Goal: Task Accomplishment & Management: Complete application form

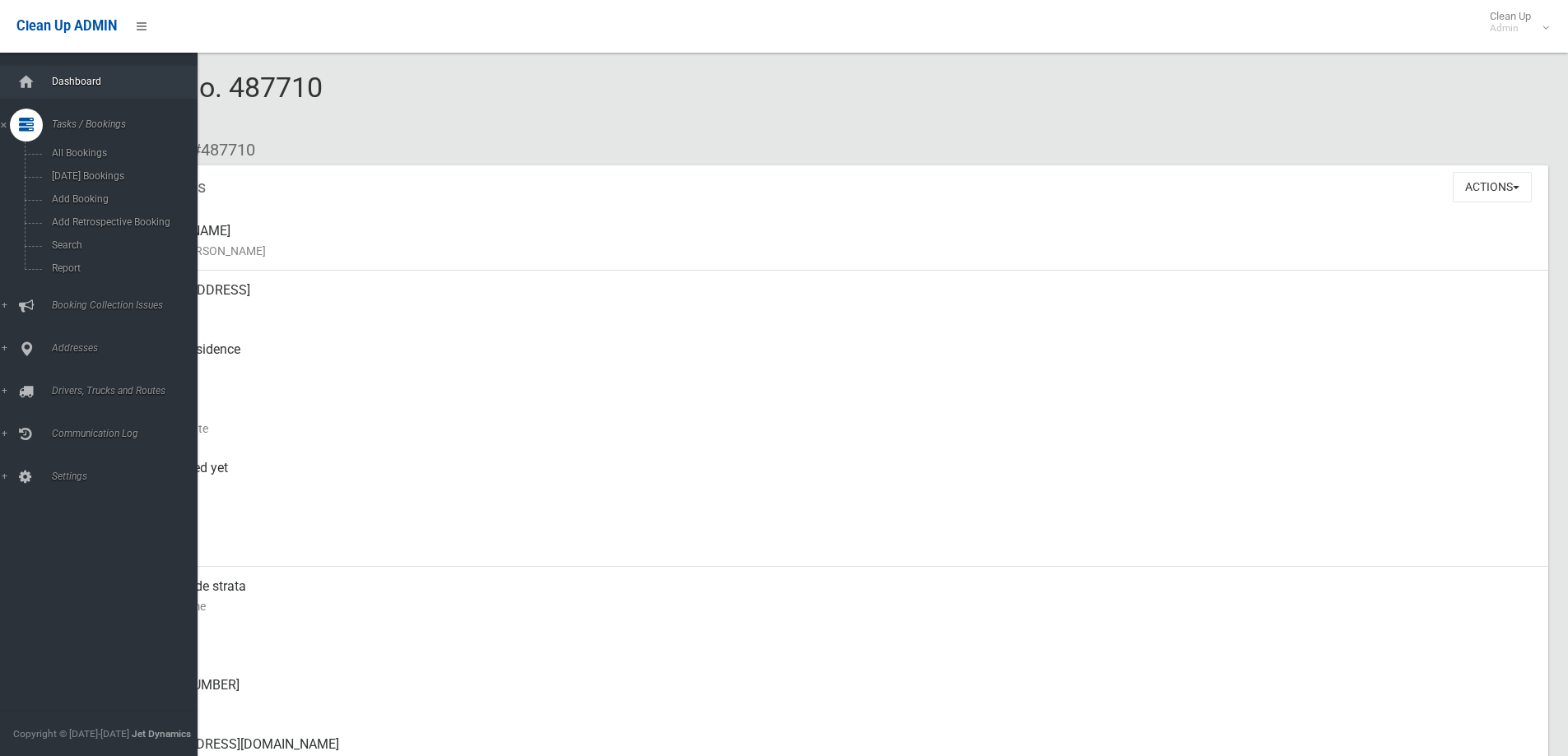
click at [137, 75] on link "Dashboard" at bounding box center [105, 82] width 210 height 33
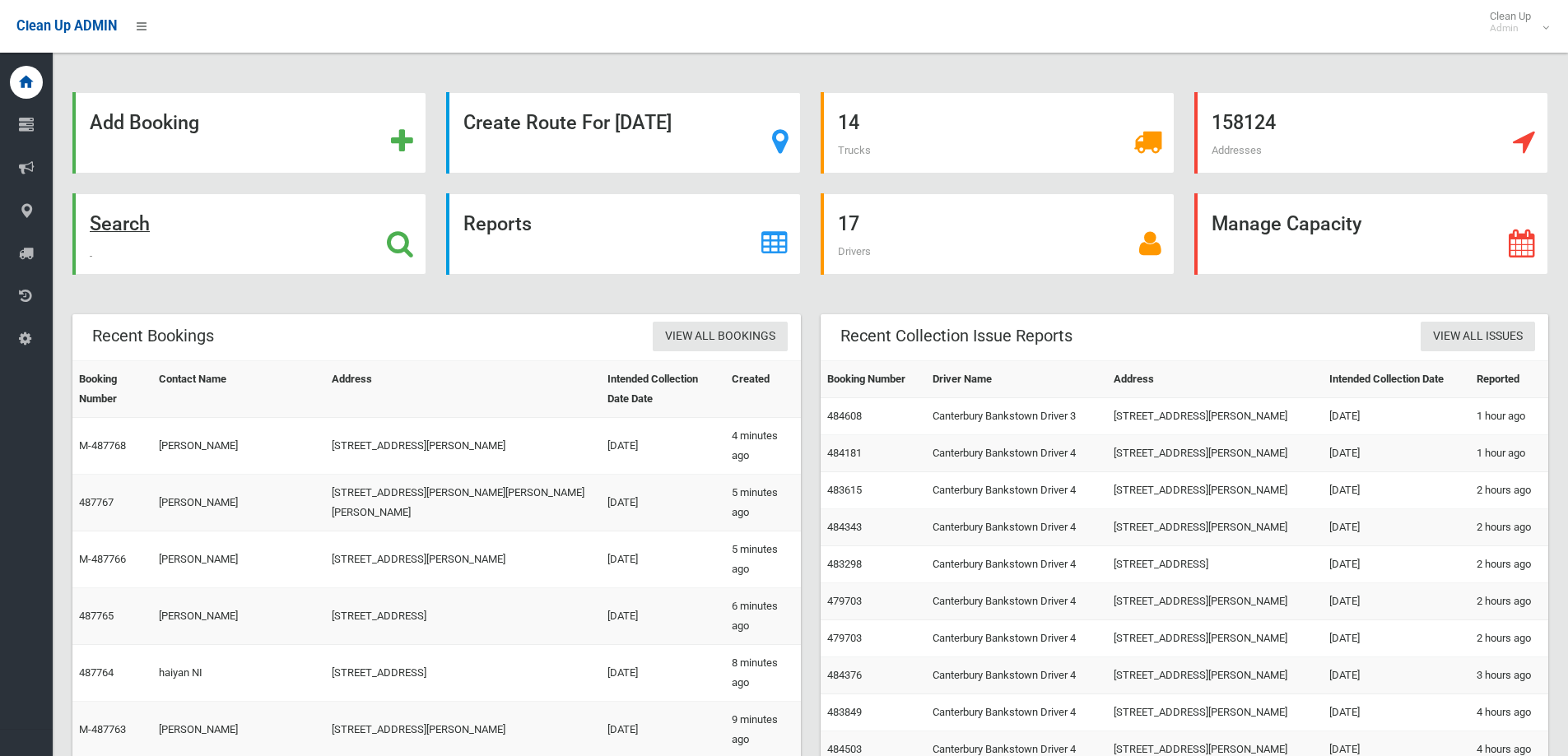
click at [189, 199] on div "Search" at bounding box center [249, 234] width 354 height 81
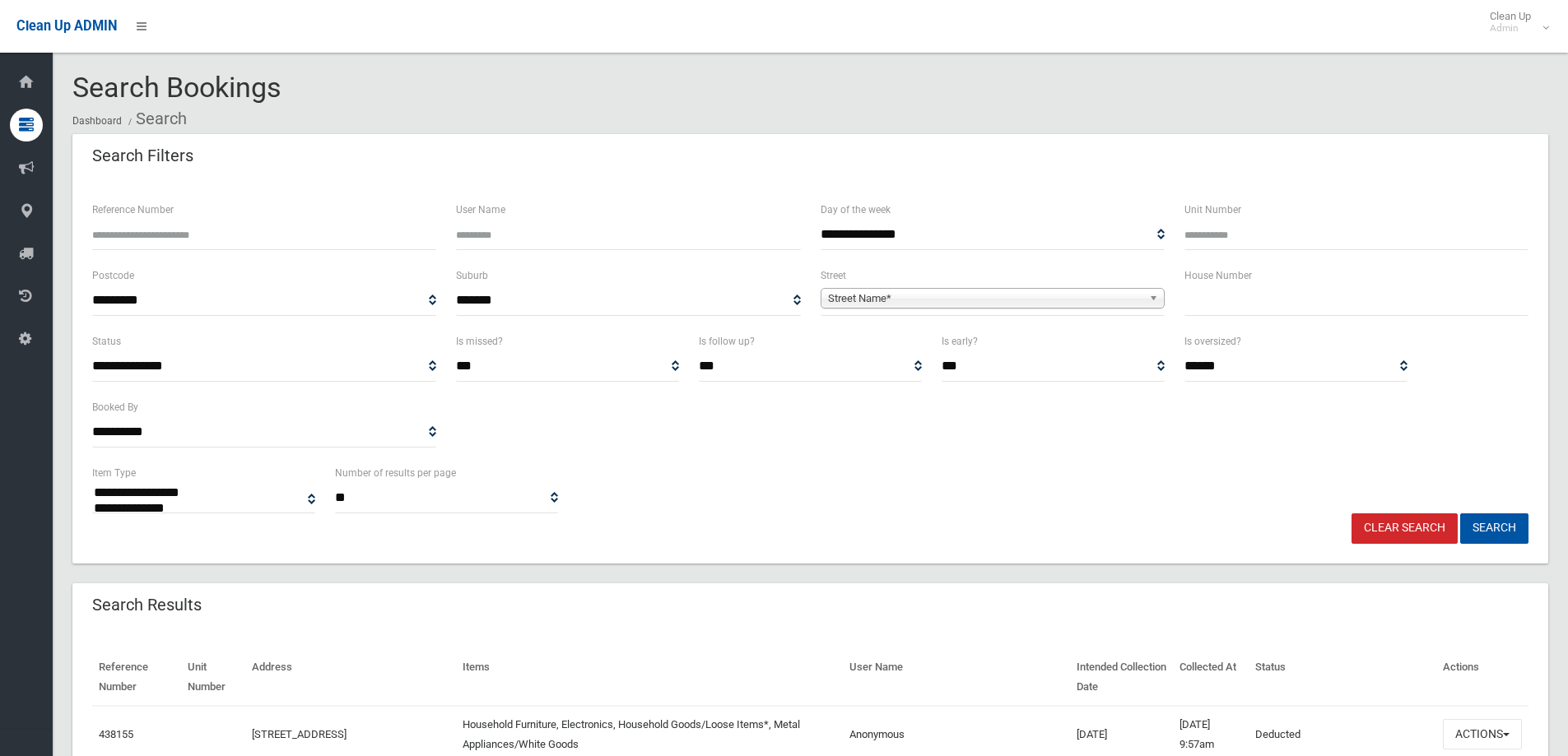
select select
click at [1315, 288] on input "text" at bounding box center [1356, 301] width 344 height 31
type input "**"
click at [1098, 304] on span "Street Name*" at bounding box center [986, 299] width 314 height 19
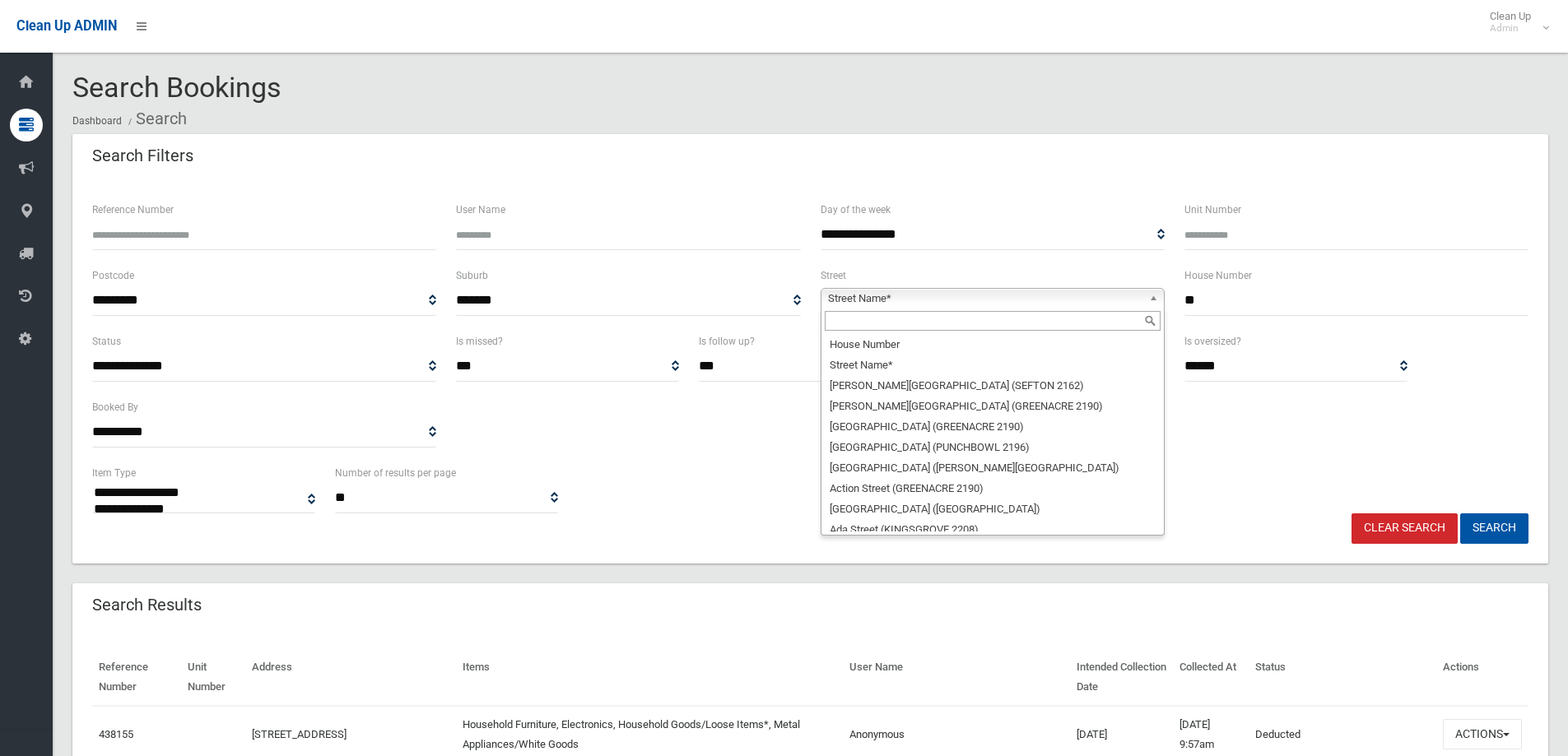
click at [1118, 323] on input "text" at bounding box center [992, 321] width 336 height 19
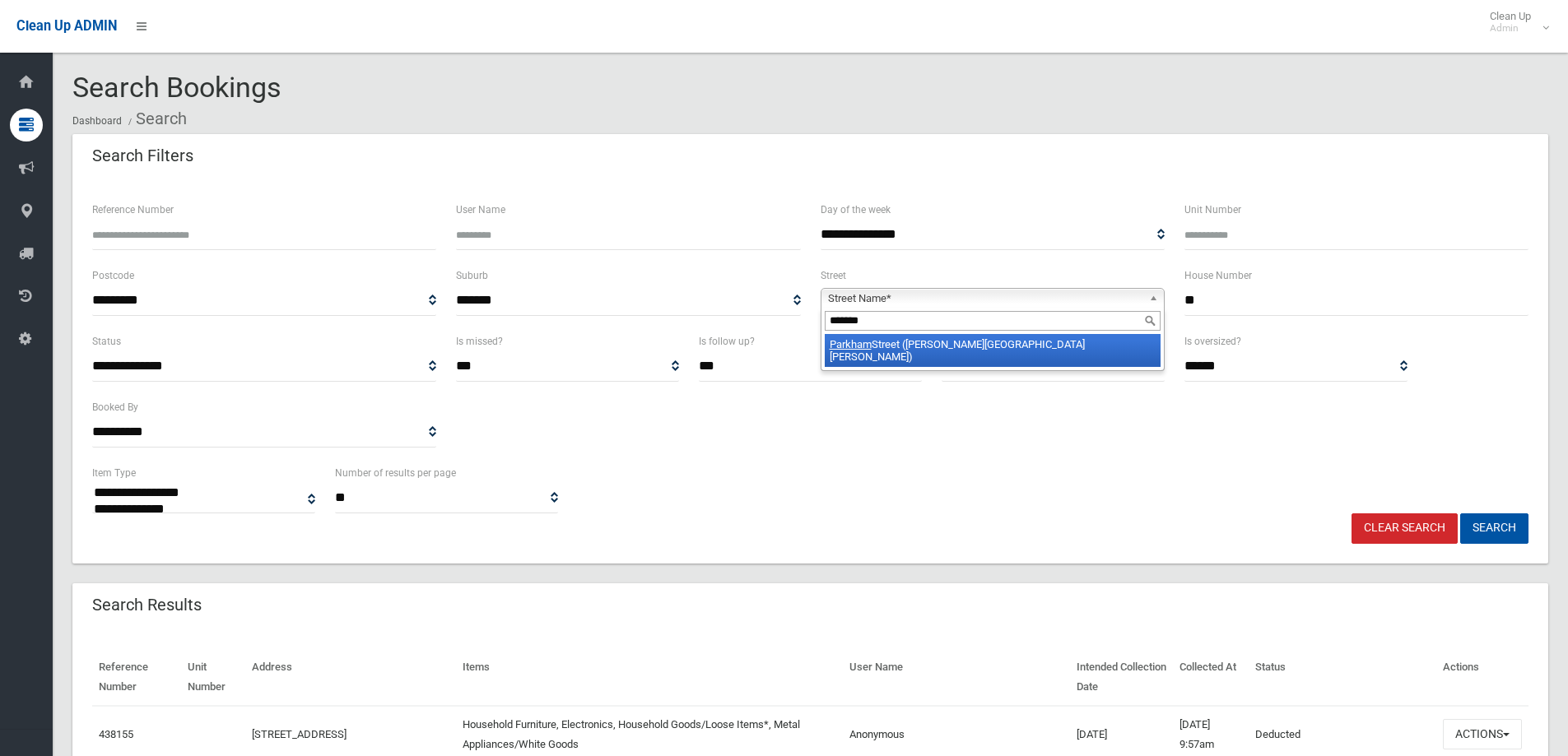
type input "*******"
click at [932, 339] on li "Parkham Street (CHESTER HILL 2162)" at bounding box center [992, 351] width 336 height 33
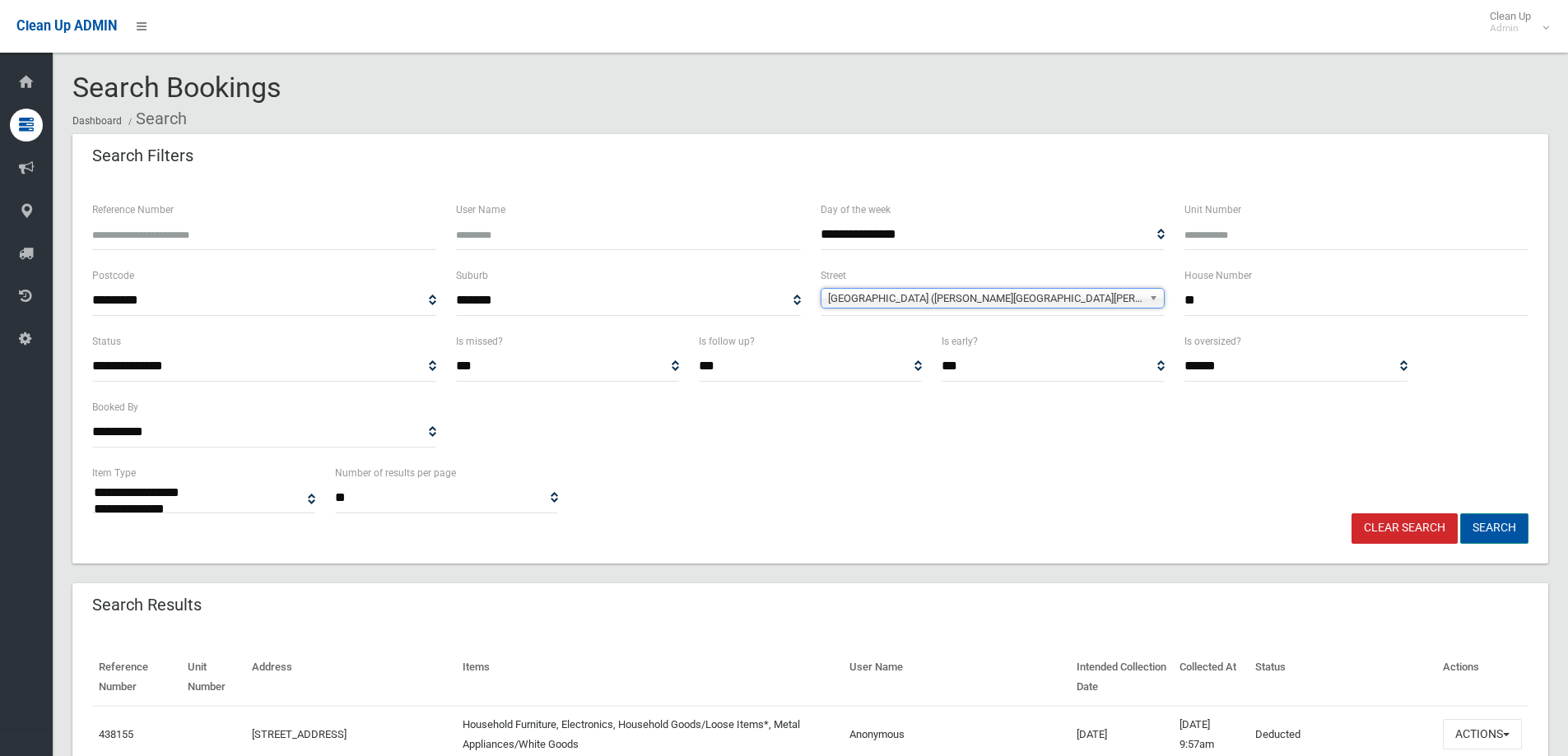
click at [1499, 524] on button "Search" at bounding box center [1494, 529] width 68 height 31
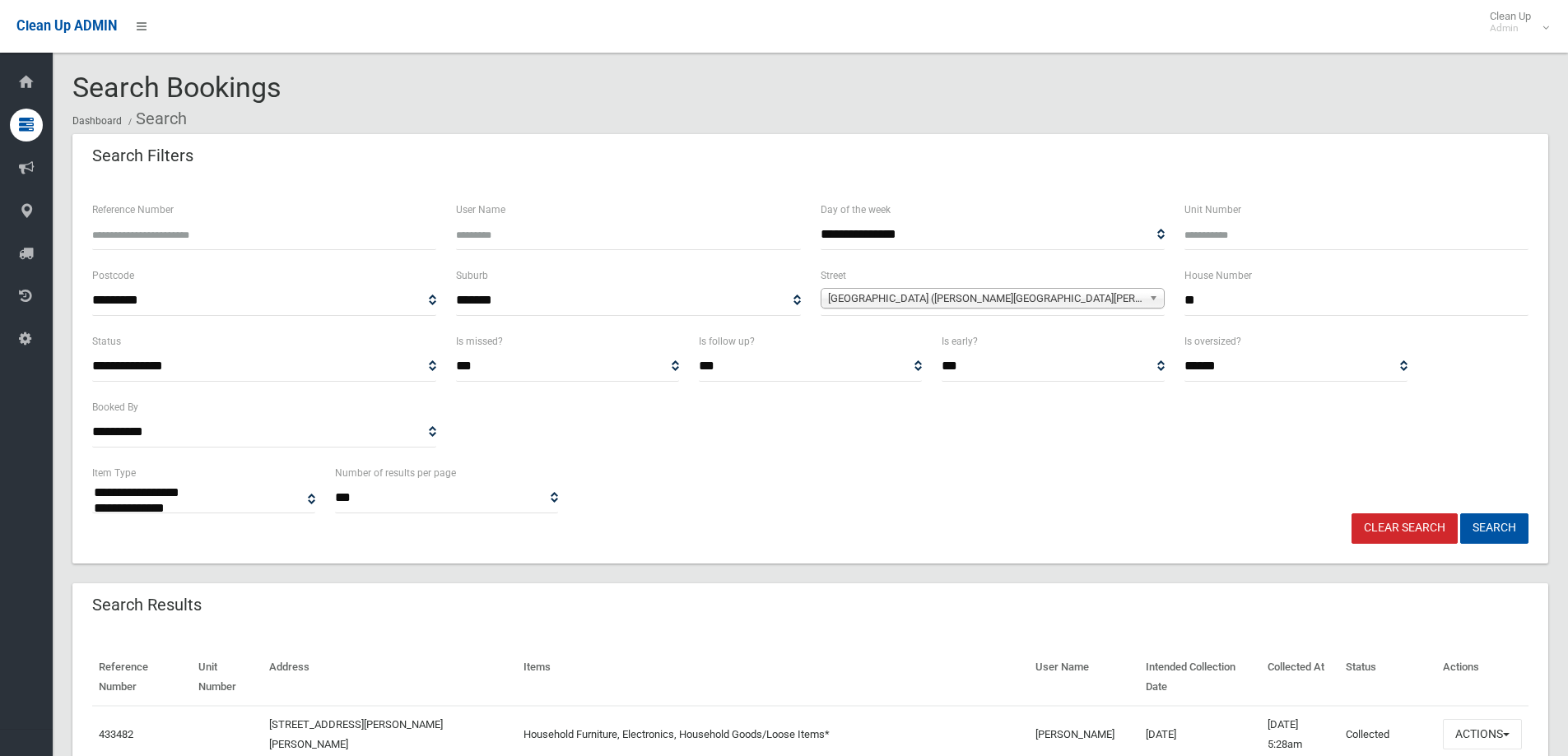
select select
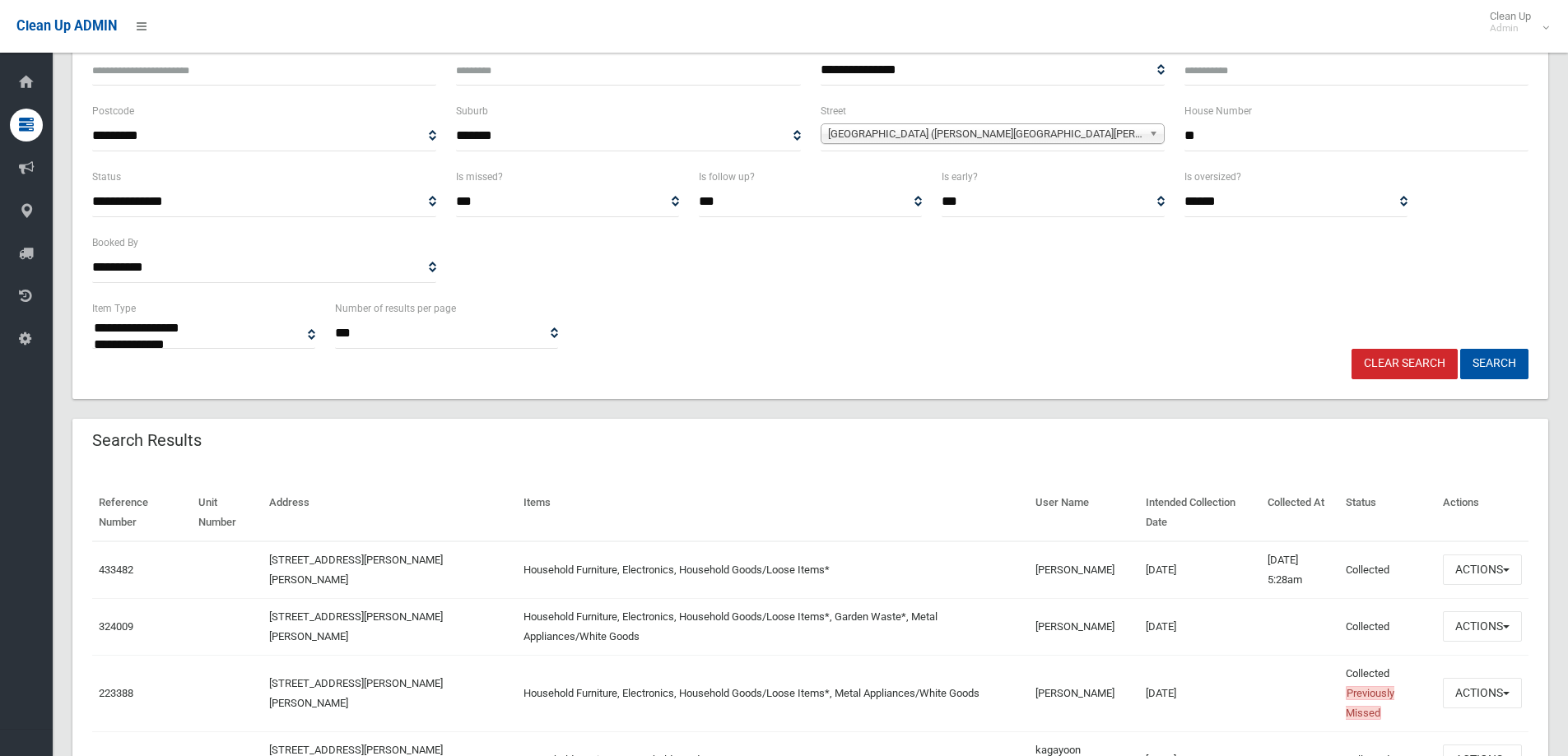
scroll to position [247, 0]
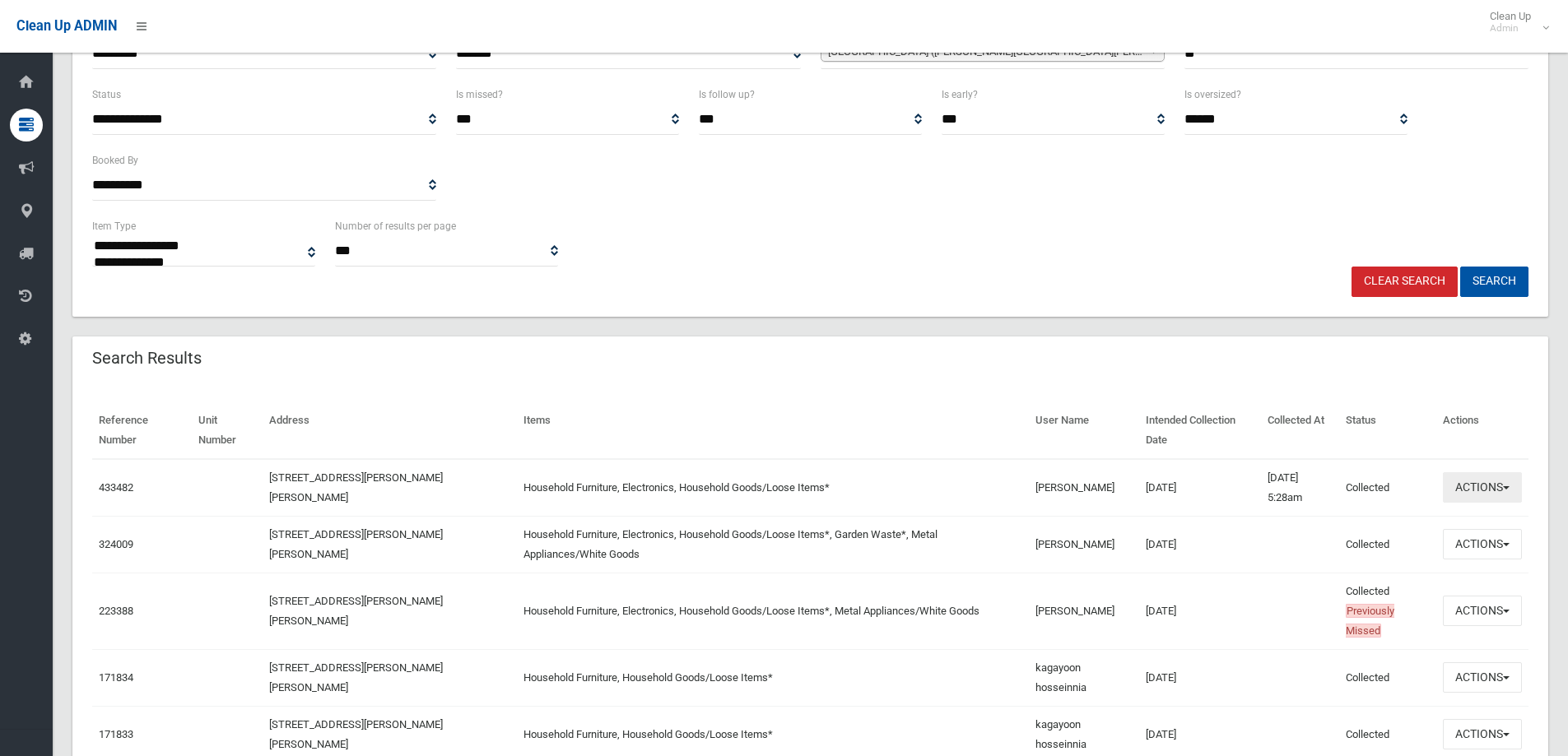
click at [1502, 495] on button "Actions" at bounding box center [1482, 488] width 79 height 31
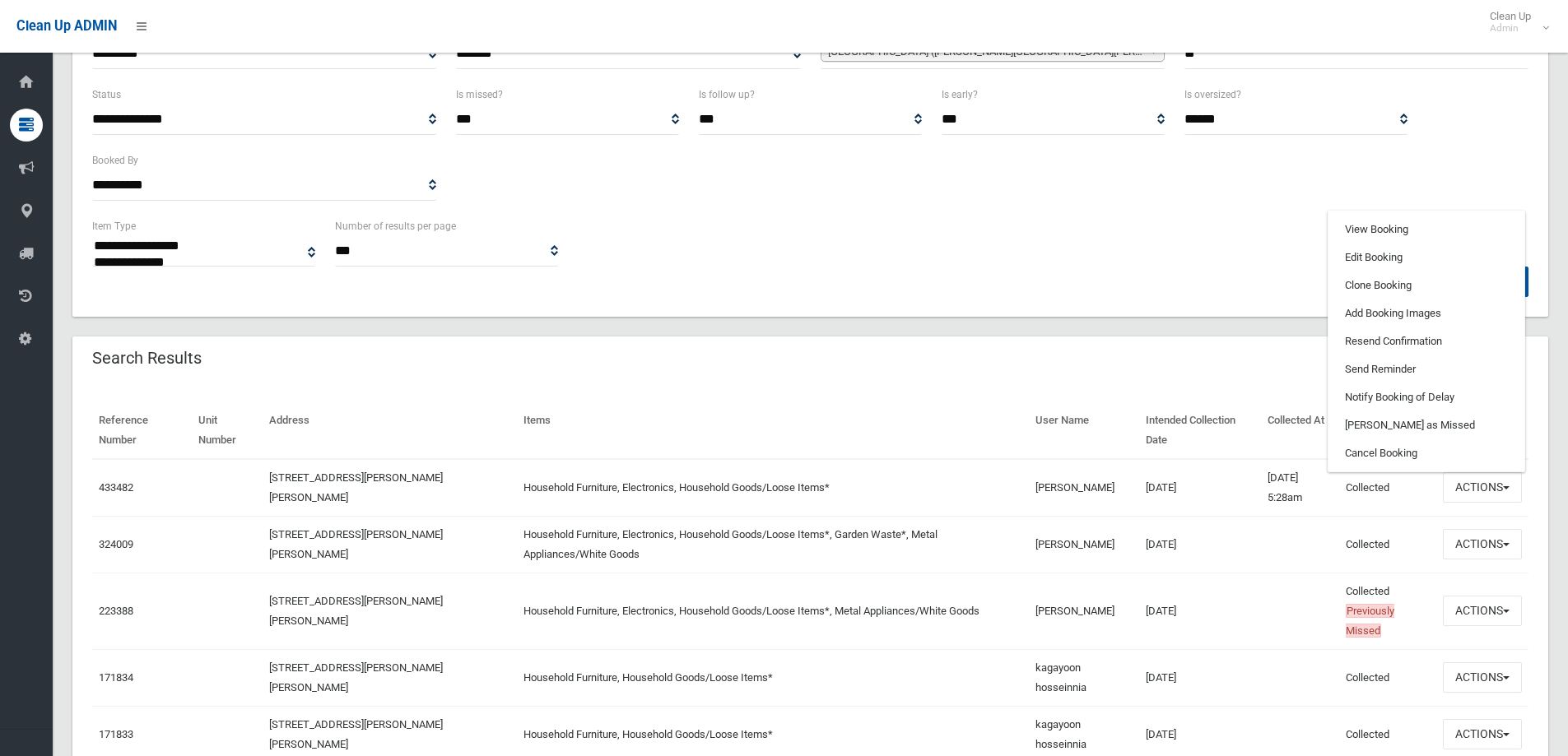
click at [1149, 342] on div "Search Results" at bounding box center [810, 360] width 1475 height 46
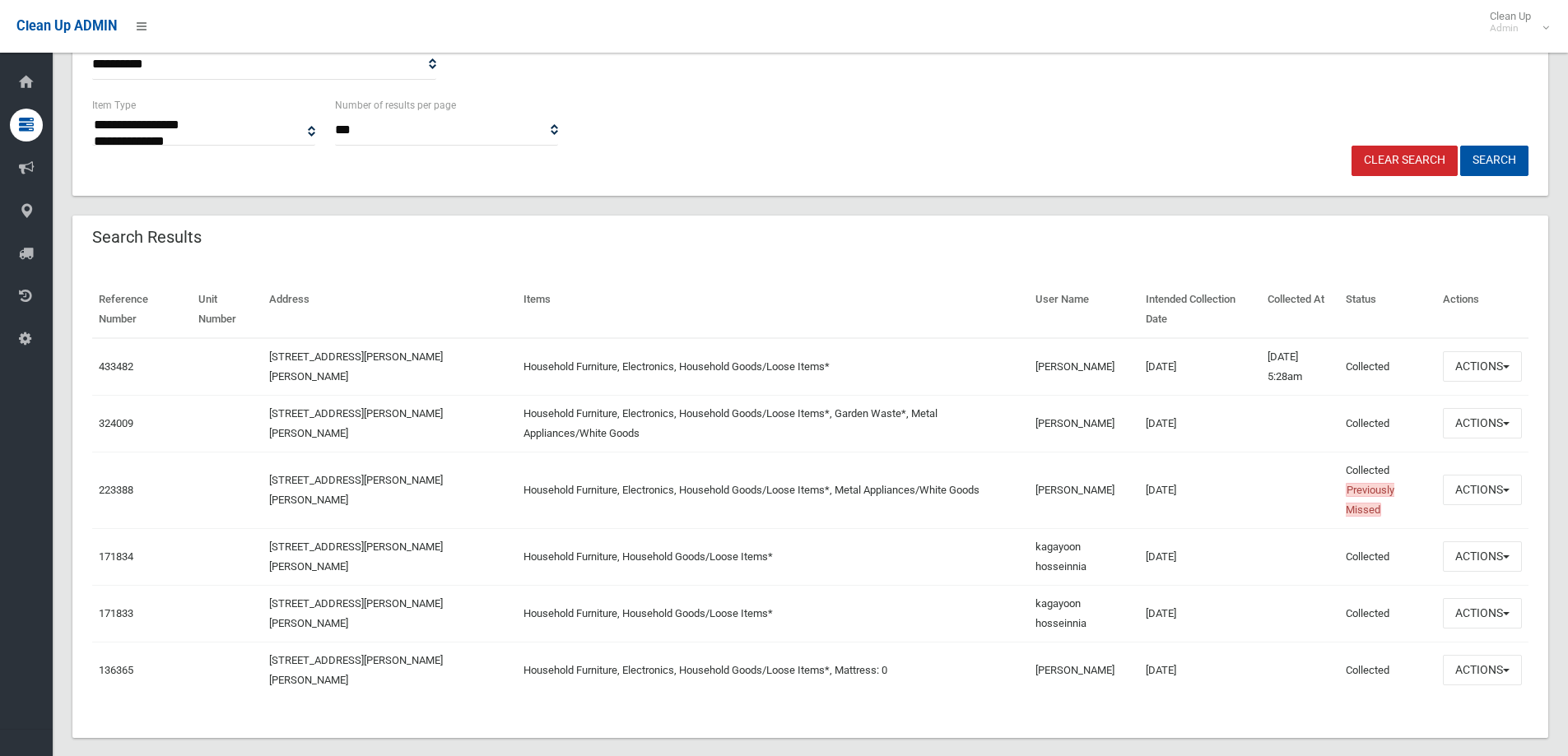
scroll to position [390, 0]
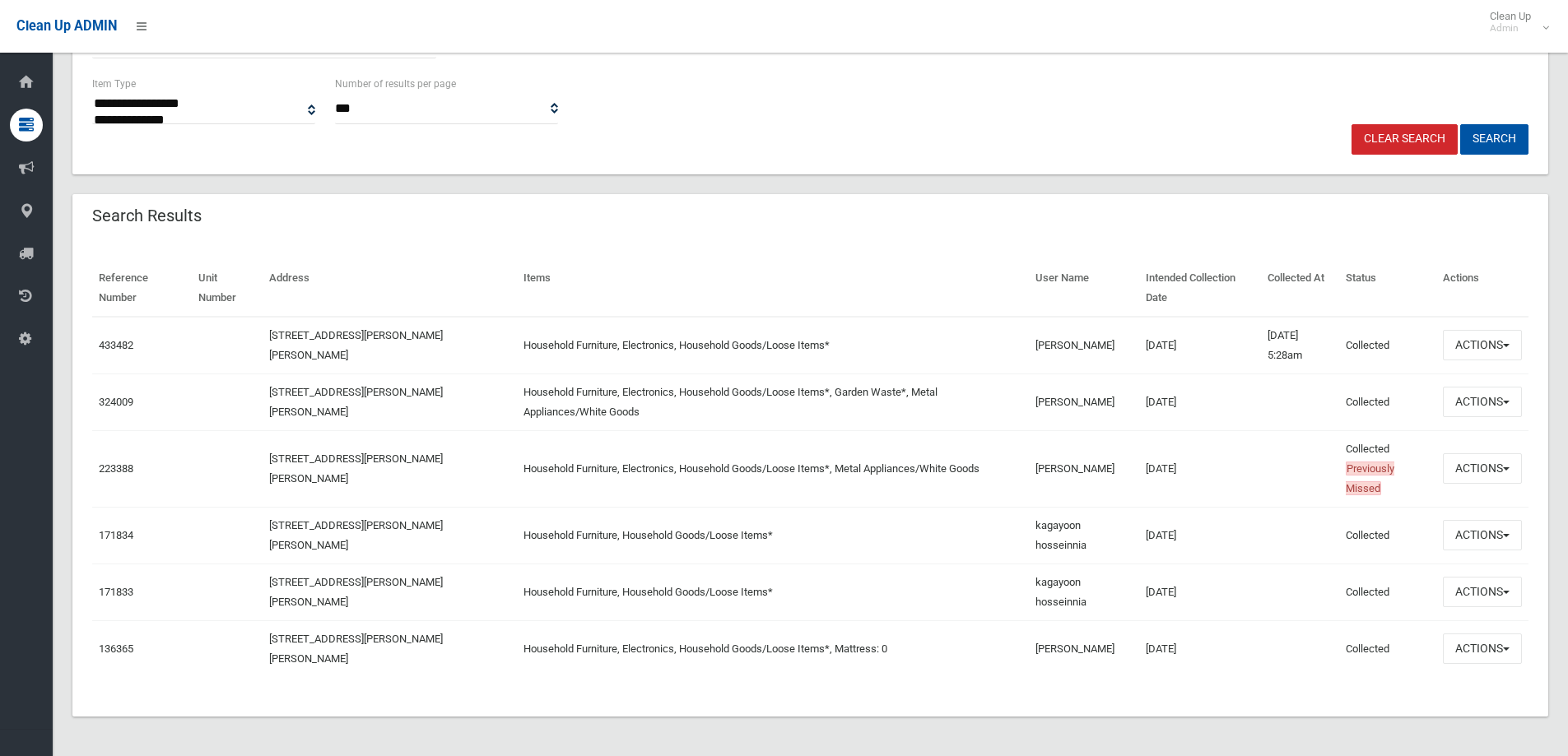
drag, startPoint x: 1189, startPoint y: 435, endPoint x: 1571, endPoint y: 451, distance: 382.3
click at [1554, 454] on section "**********" at bounding box center [810, 219] width 1515 height 1073
drag, startPoint x: 1316, startPoint y: 401, endPoint x: 1298, endPoint y: 396, distance: 18.7
click at [1299, 396] on td at bounding box center [1301, 401] width 79 height 57
click at [1491, 407] on button "Actions" at bounding box center [1482, 402] width 79 height 31
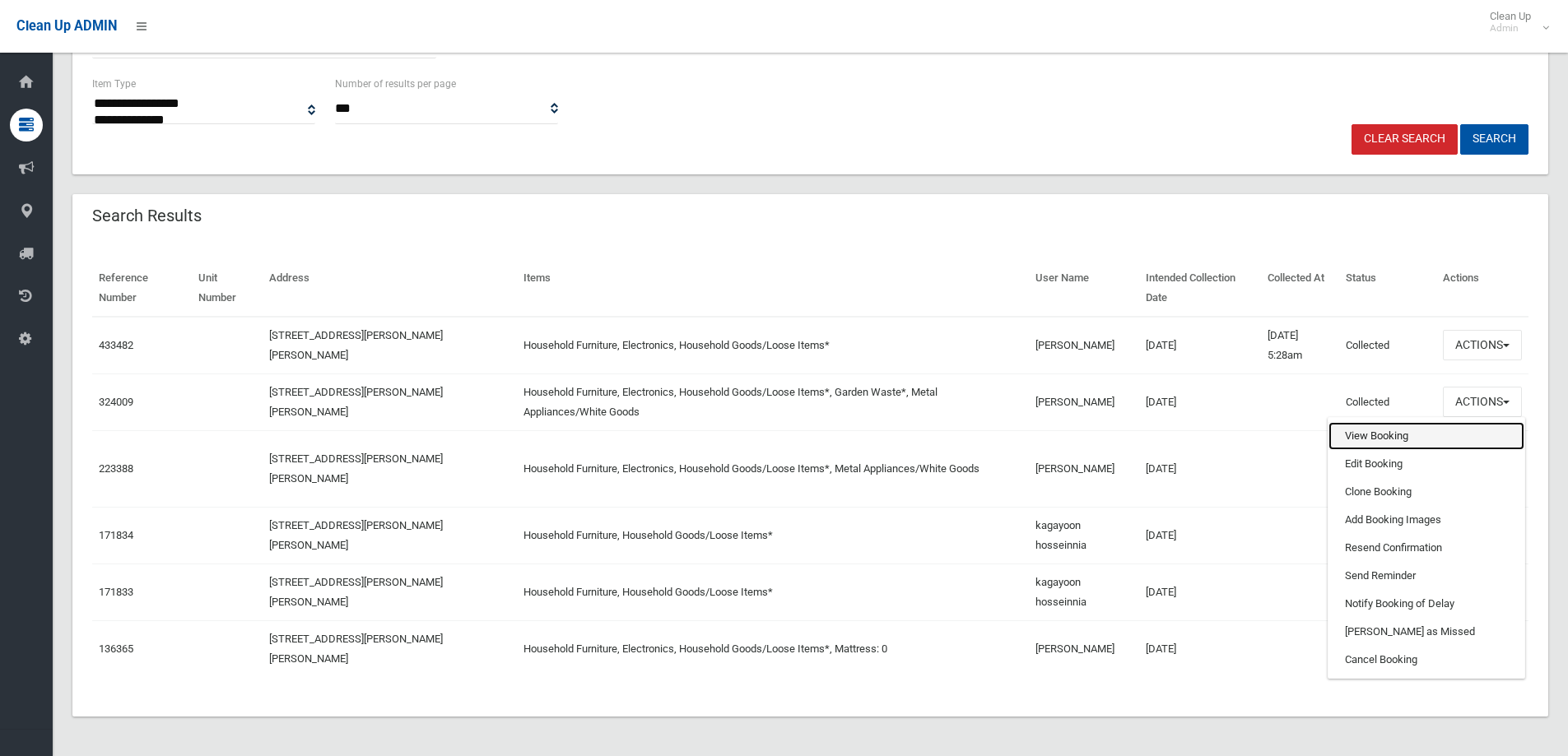
click at [1455, 440] on link "View Booking" at bounding box center [1426, 436] width 196 height 28
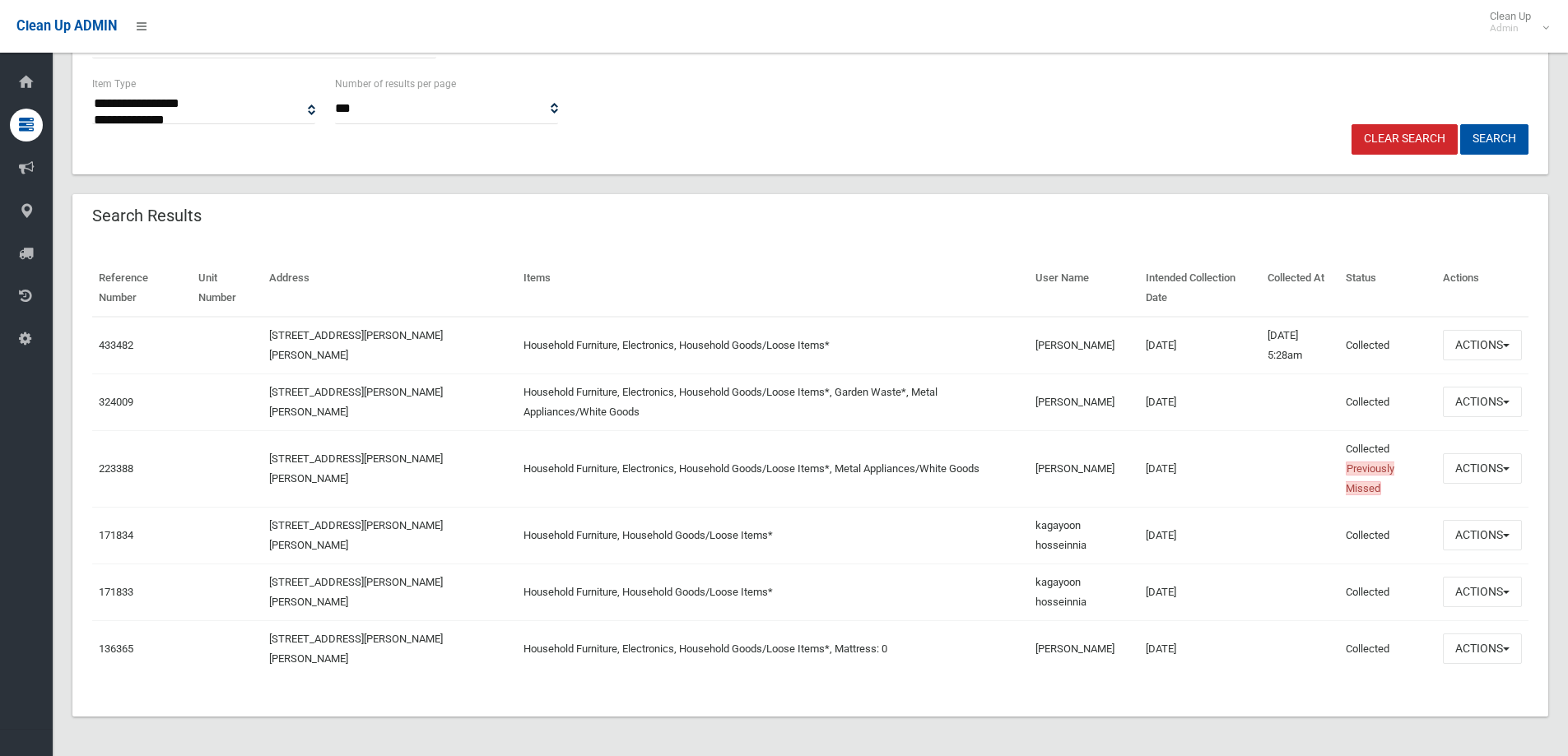
click at [682, 295] on th "Items" at bounding box center [772, 288] width 512 height 57
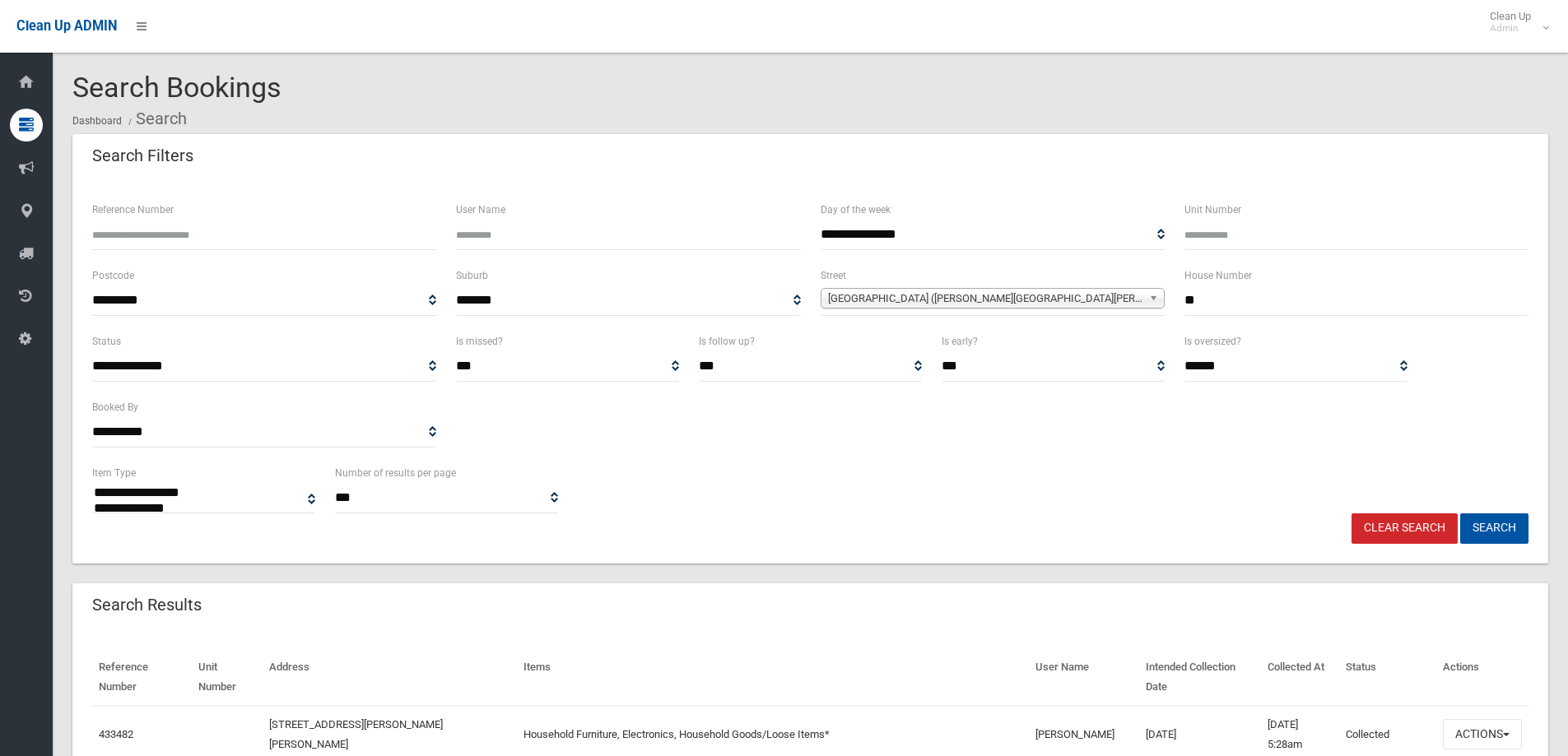
select select
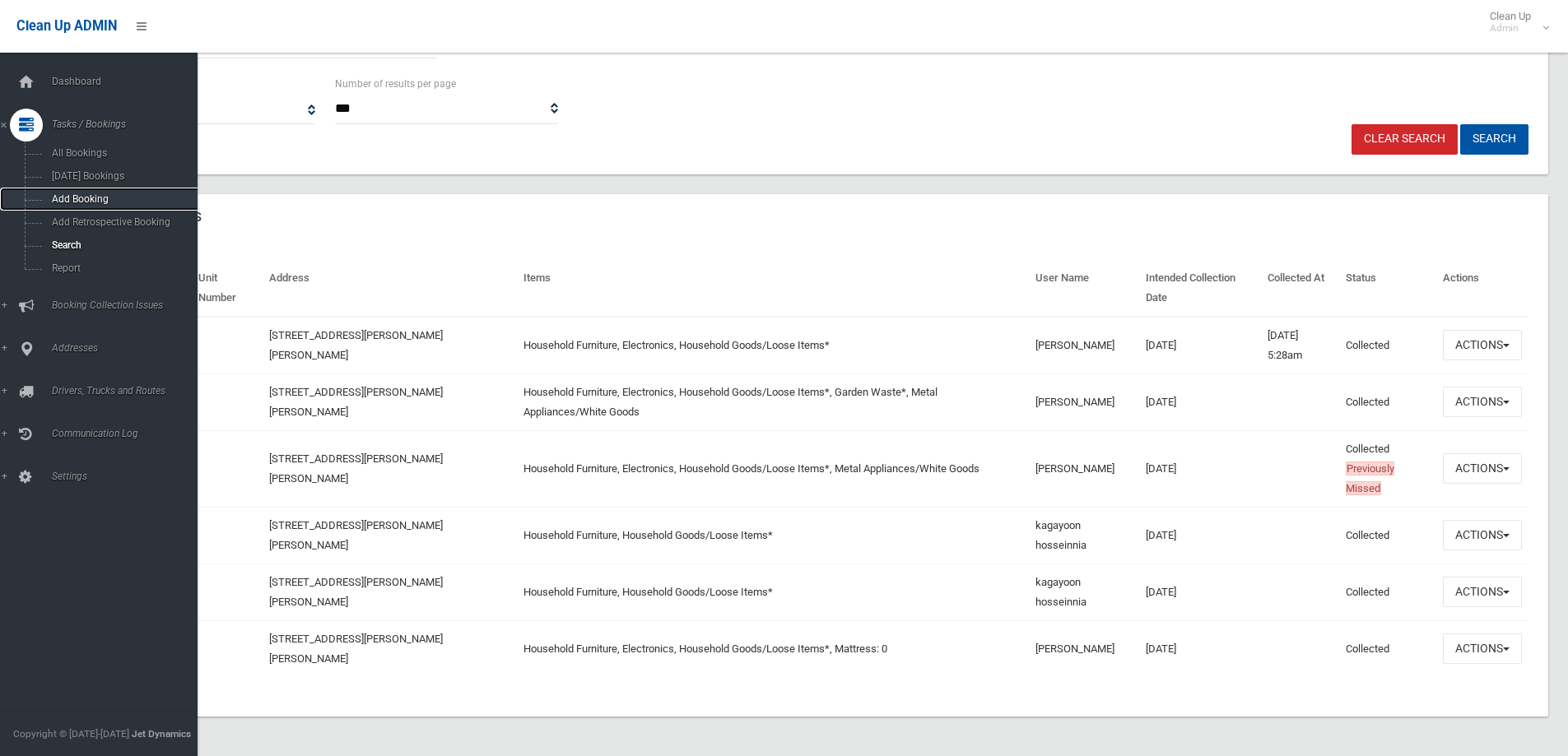
click at [121, 196] on span "Add Booking" at bounding box center [122, 200] width 149 height 12
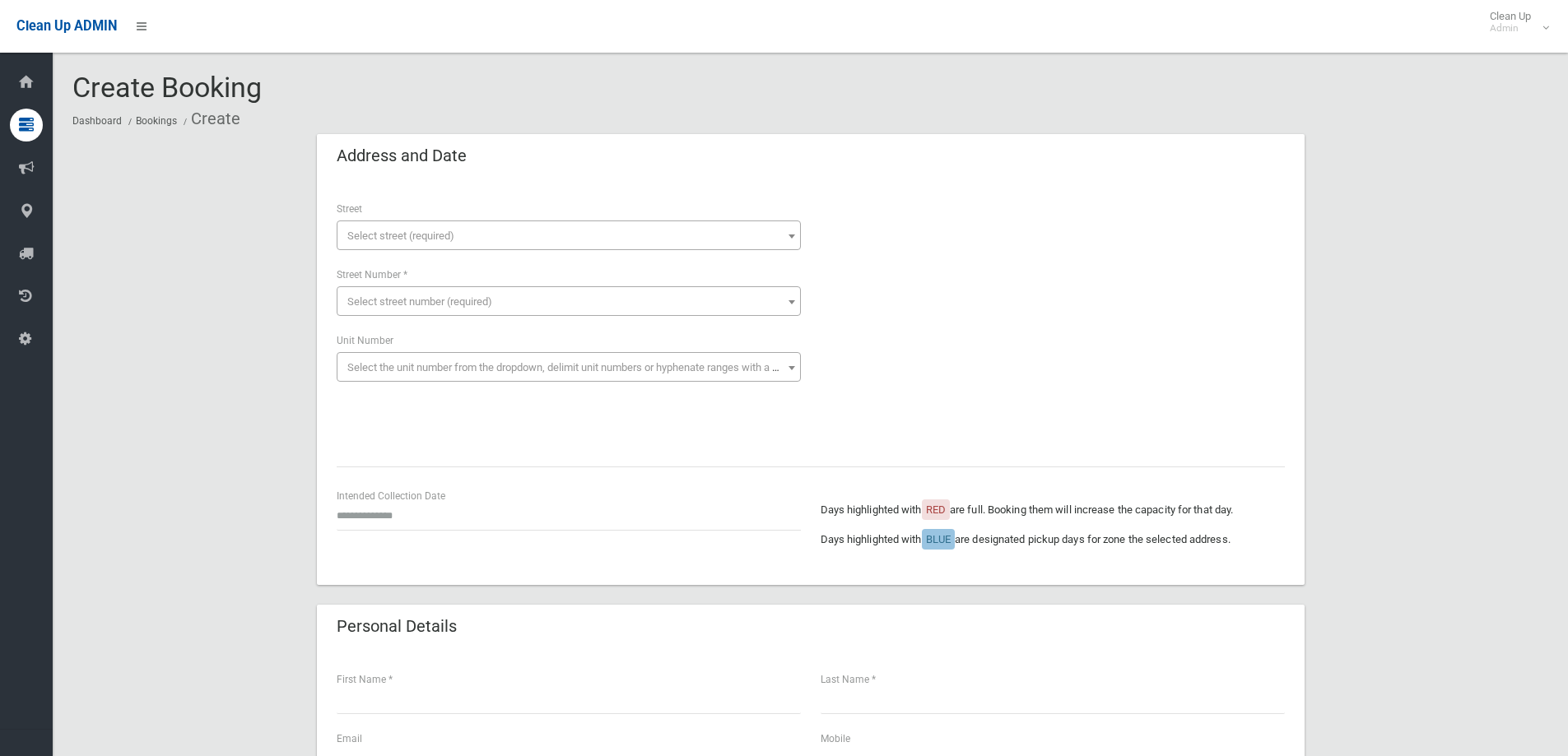
click at [416, 230] on span "Select street (required)" at bounding box center [400, 235] width 107 height 13
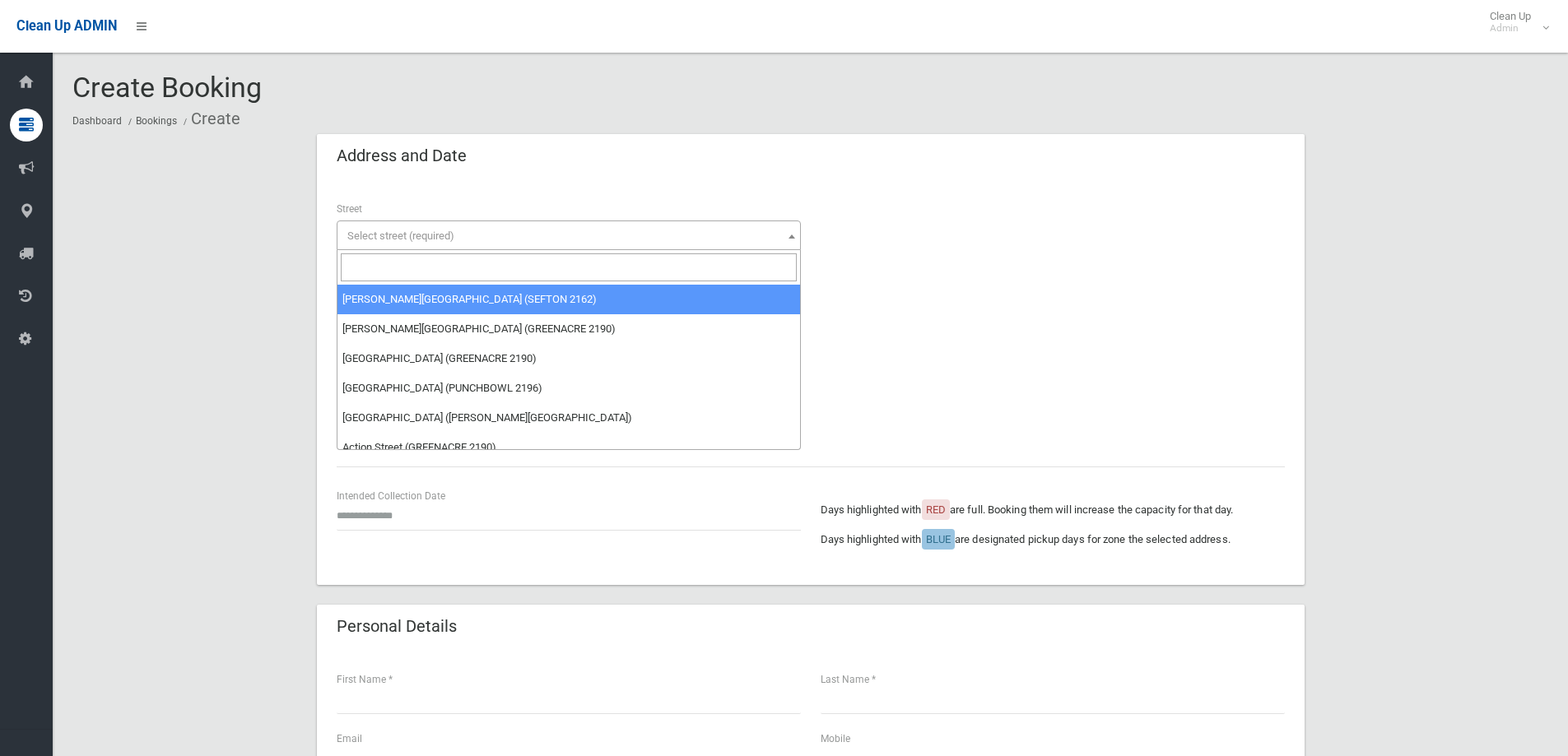
drag, startPoint x: 460, startPoint y: 264, endPoint x: 473, endPoint y: 311, distance: 48.8
select select "****"
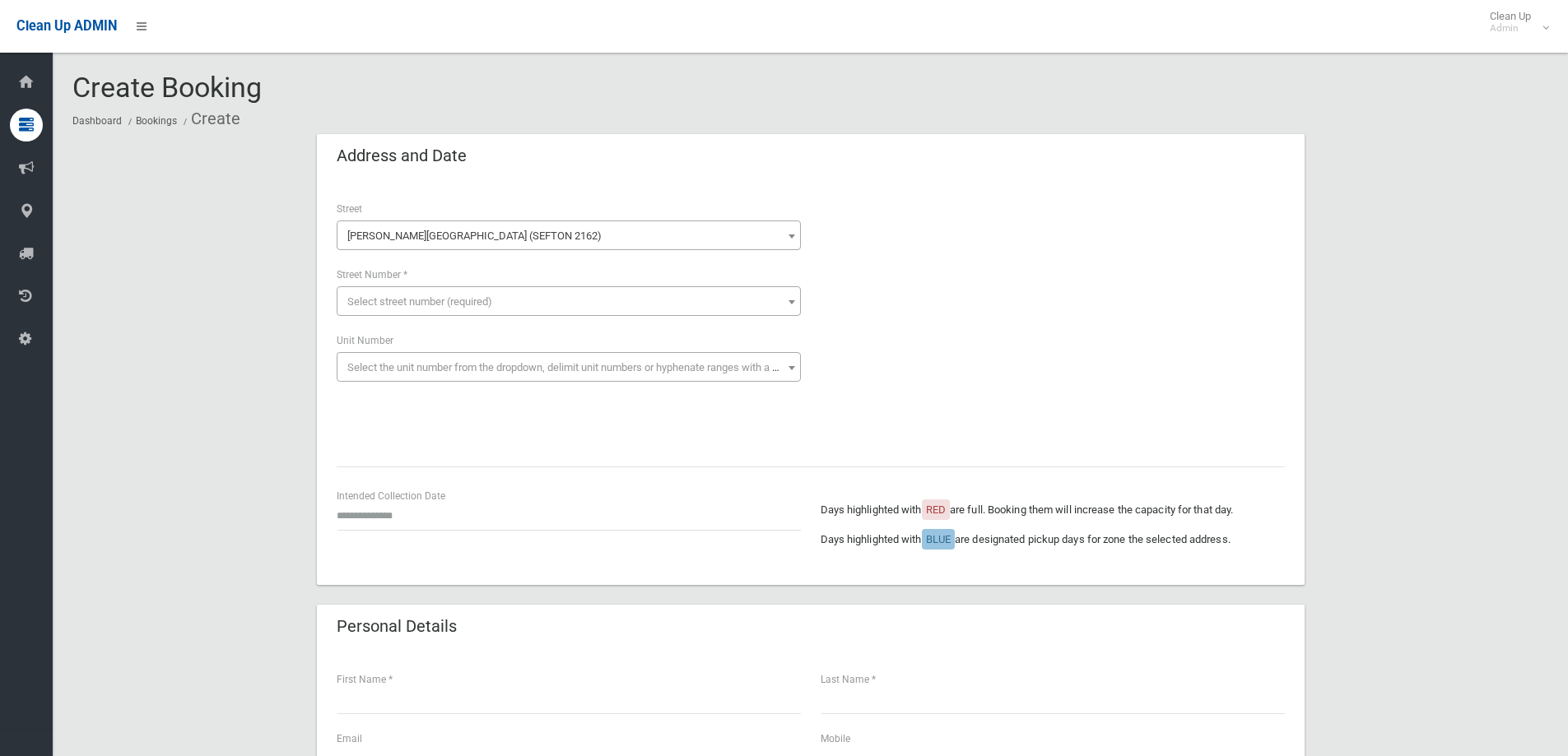
drag, startPoint x: 520, startPoint y: 239, endPoint x: 518, endPoint y: 249, distance: 10.2
click at [520, 237] on span "[PERSON_NAME][GEOGRAPHIC_DATA] (SEFTON 2162)" at bounding box center [568, 236] width 456 height 23
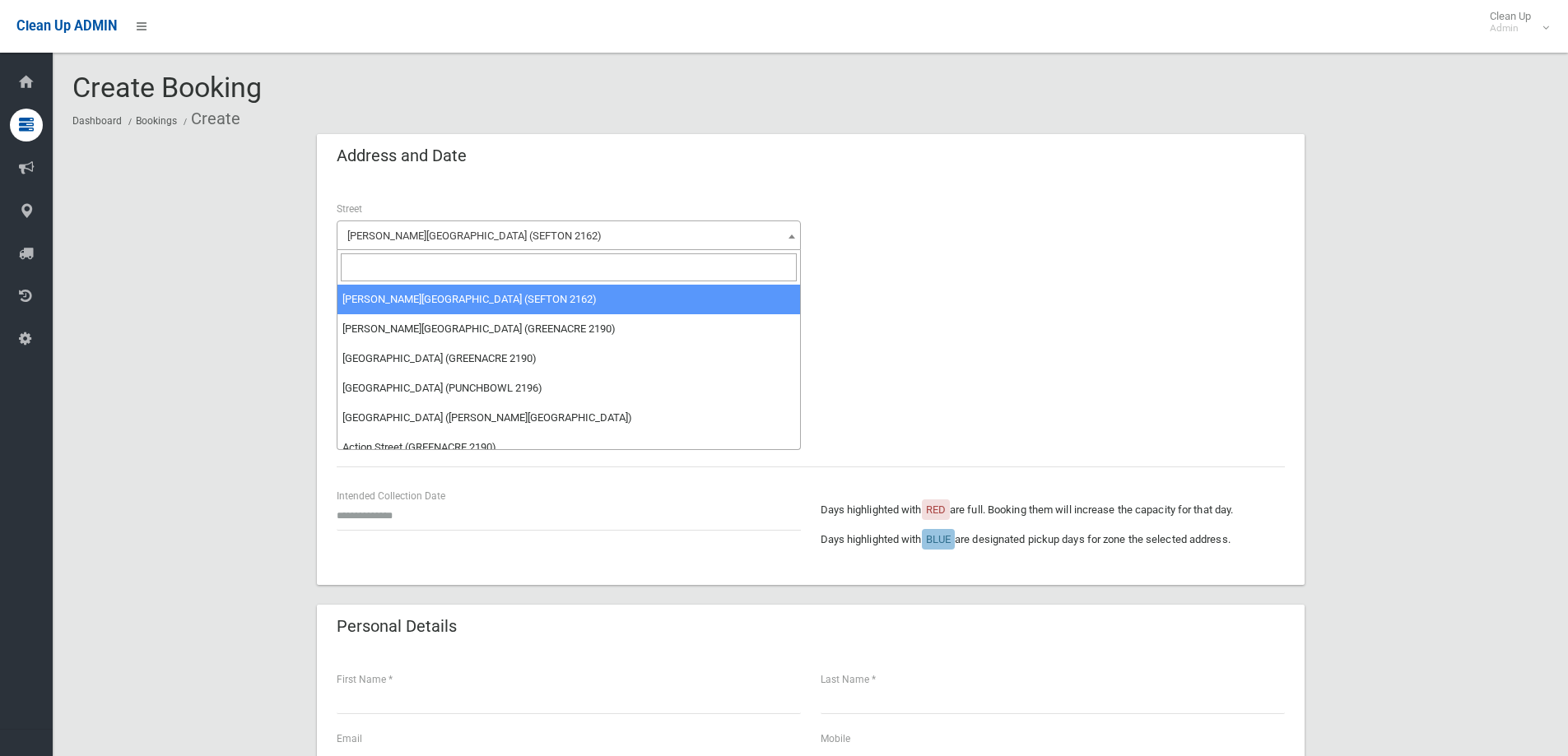
click at [523, 275] on input "search" at bounding box center [568, 267] width 456 height 28
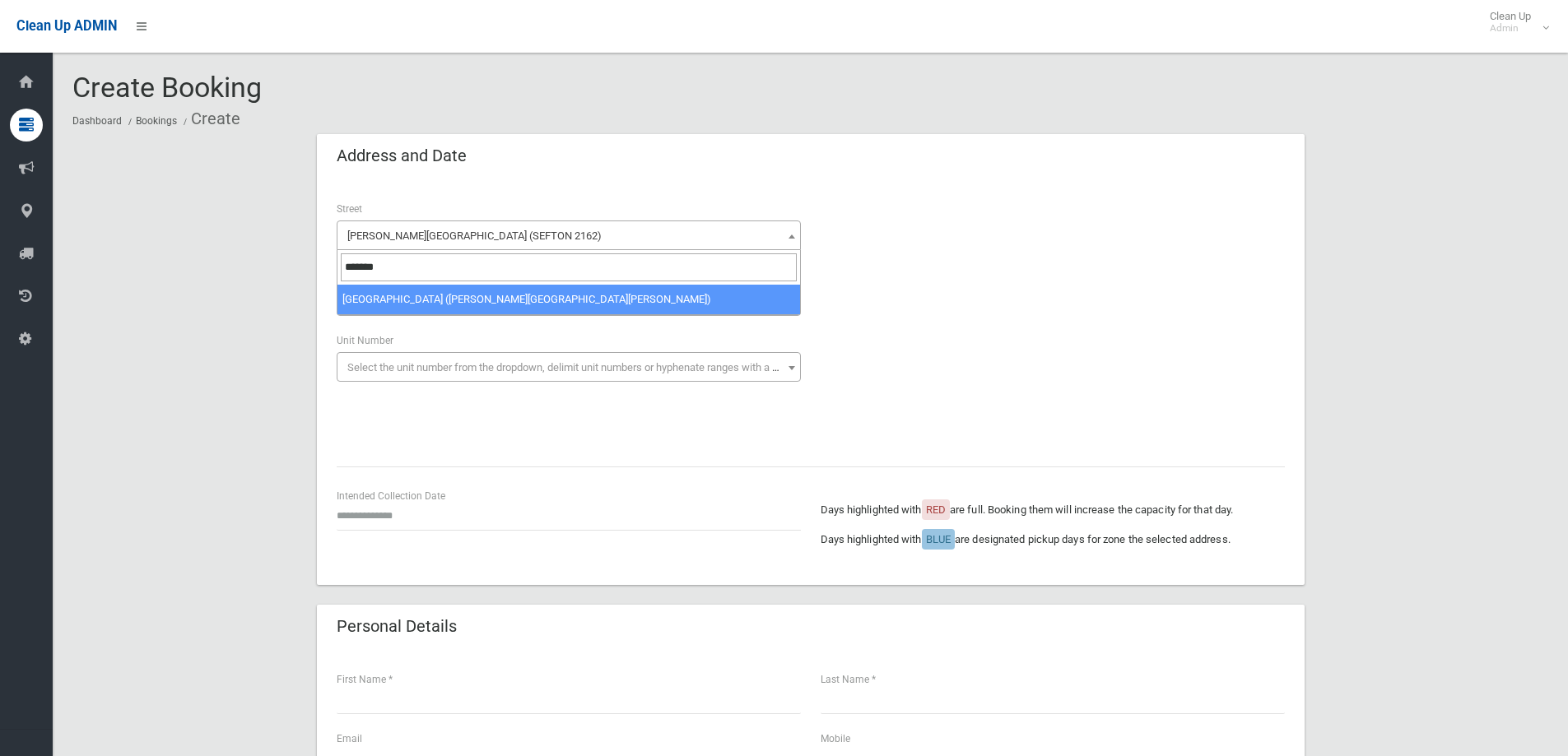
type input "*******"
select select "****"
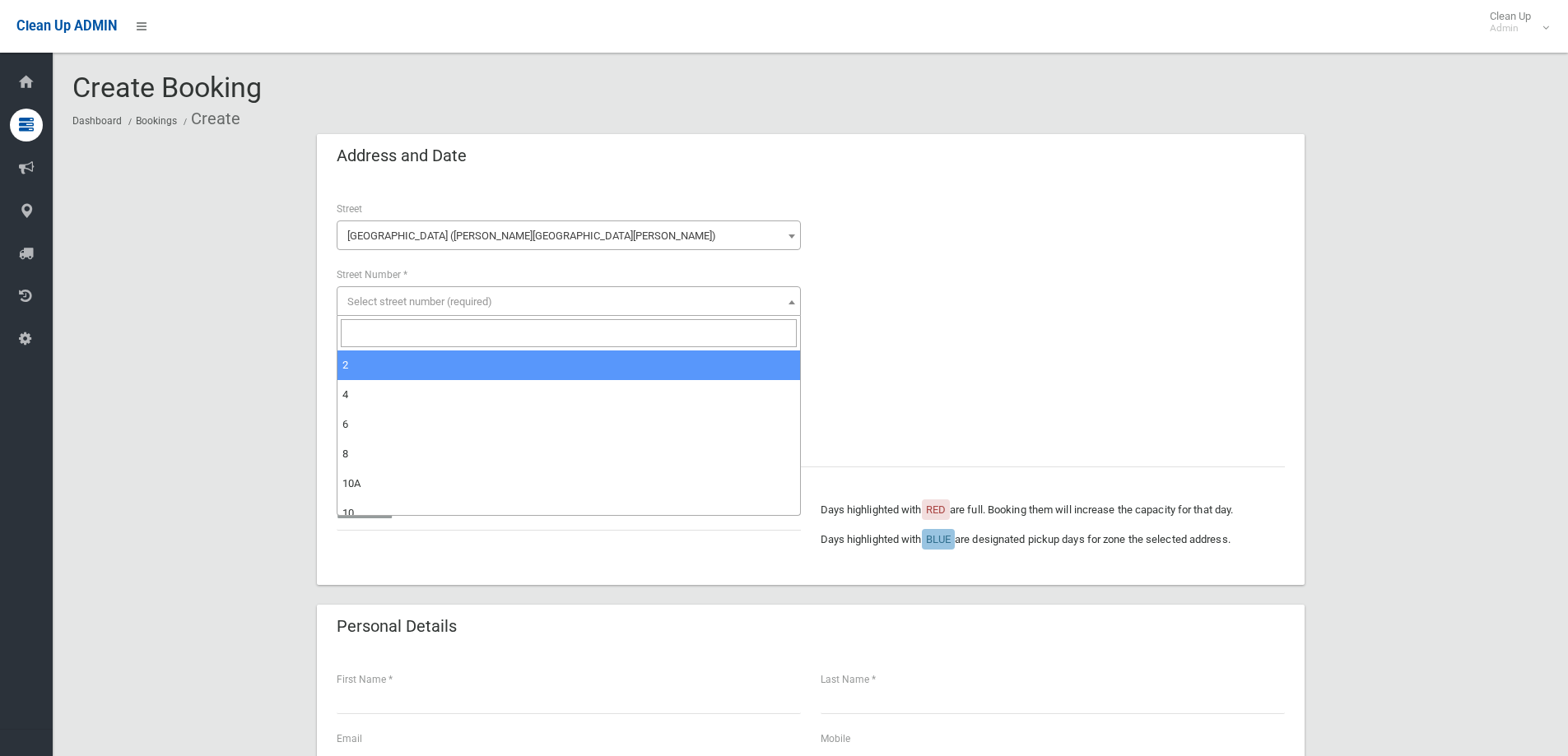
click at [482, 293] on span "Select street number (required)" at bounding box center [568, 302] width 456 height 23
click at [476, 339] on input "search" at bounding box center [568, 333] width 456 height 28
type input "**"
select select "**"
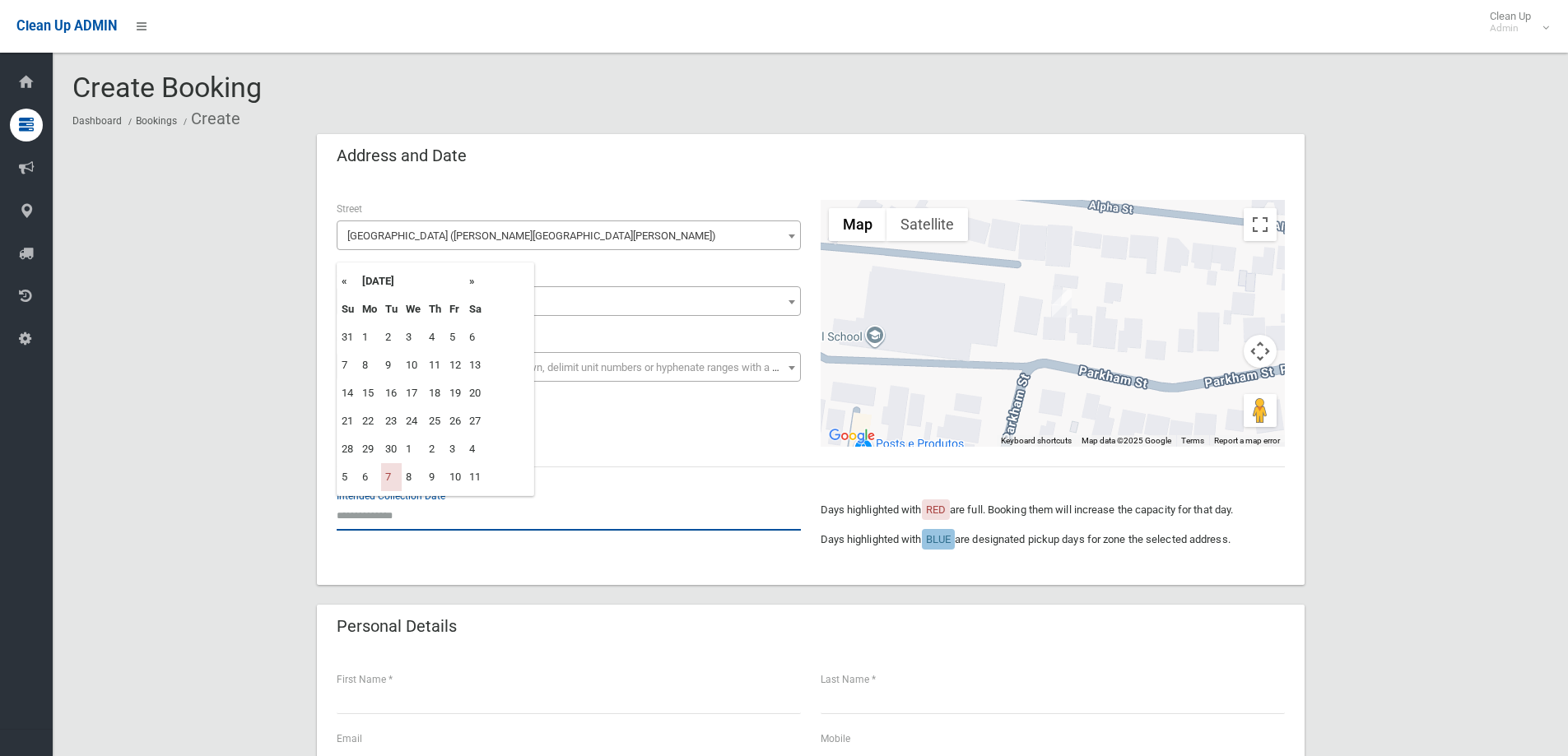
click at [427, 524] on input "text" at bounding box center [568, 516] width 464 height 31
click at [468, 284] on th "»" at bounding box center [474, 281] width 20 height 28
click at [399, 385] on td "14" at bounding box center [391, 392] width 20 height 28
type input "**********"
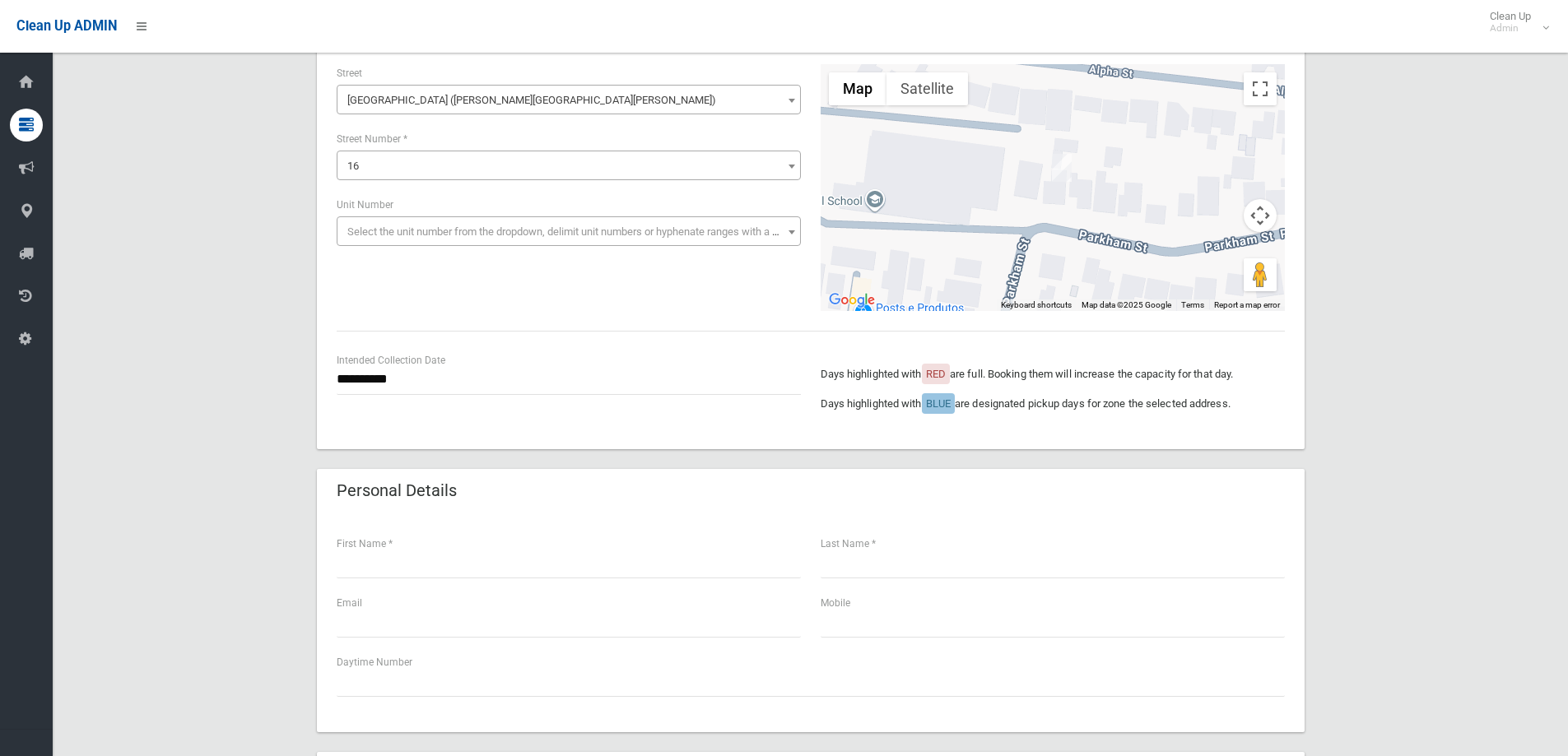
scroll to position [165, 0]
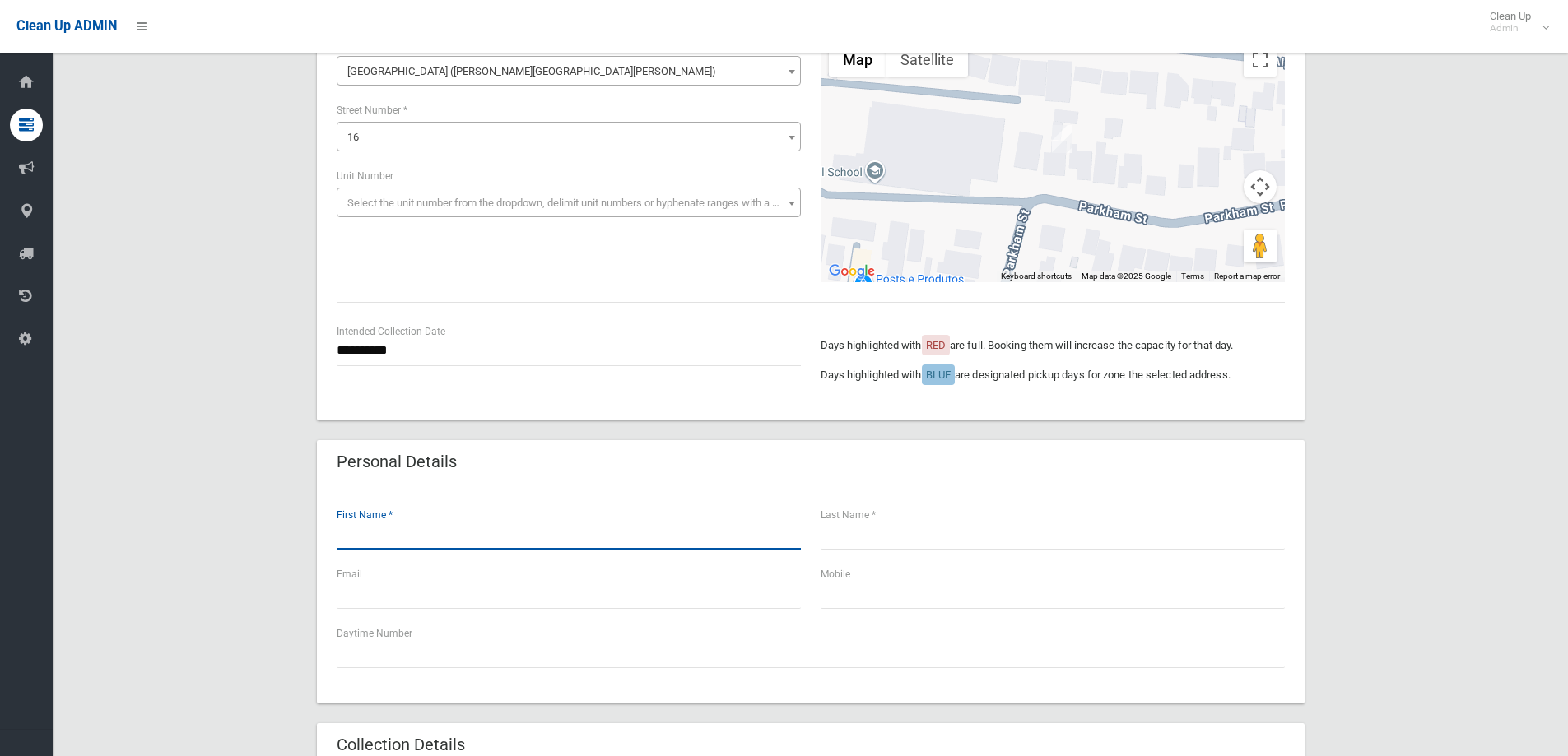
click at [365, 543] on input "text" at bounding box center [568, 535] width 464 height 31
type input "********"
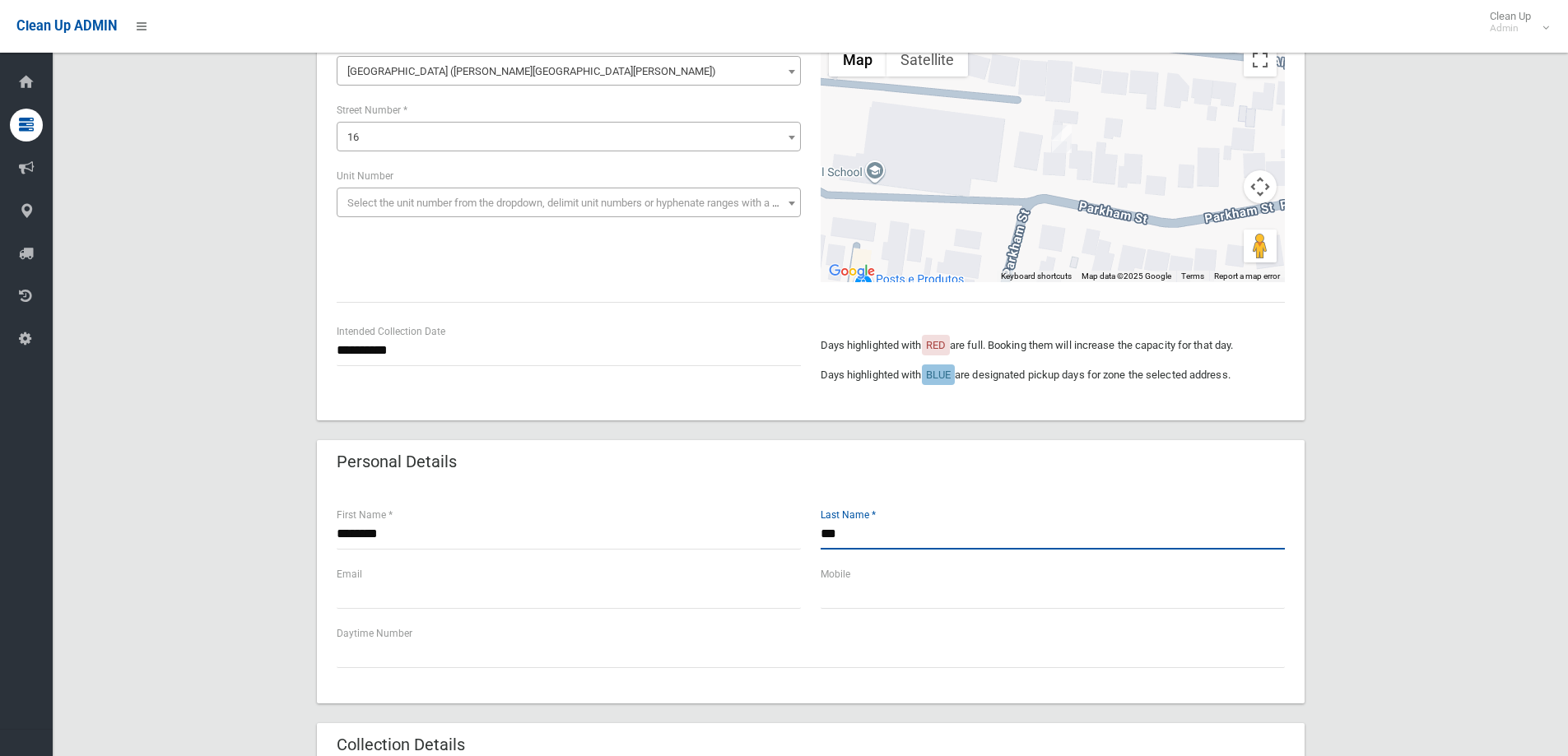
type input "***"
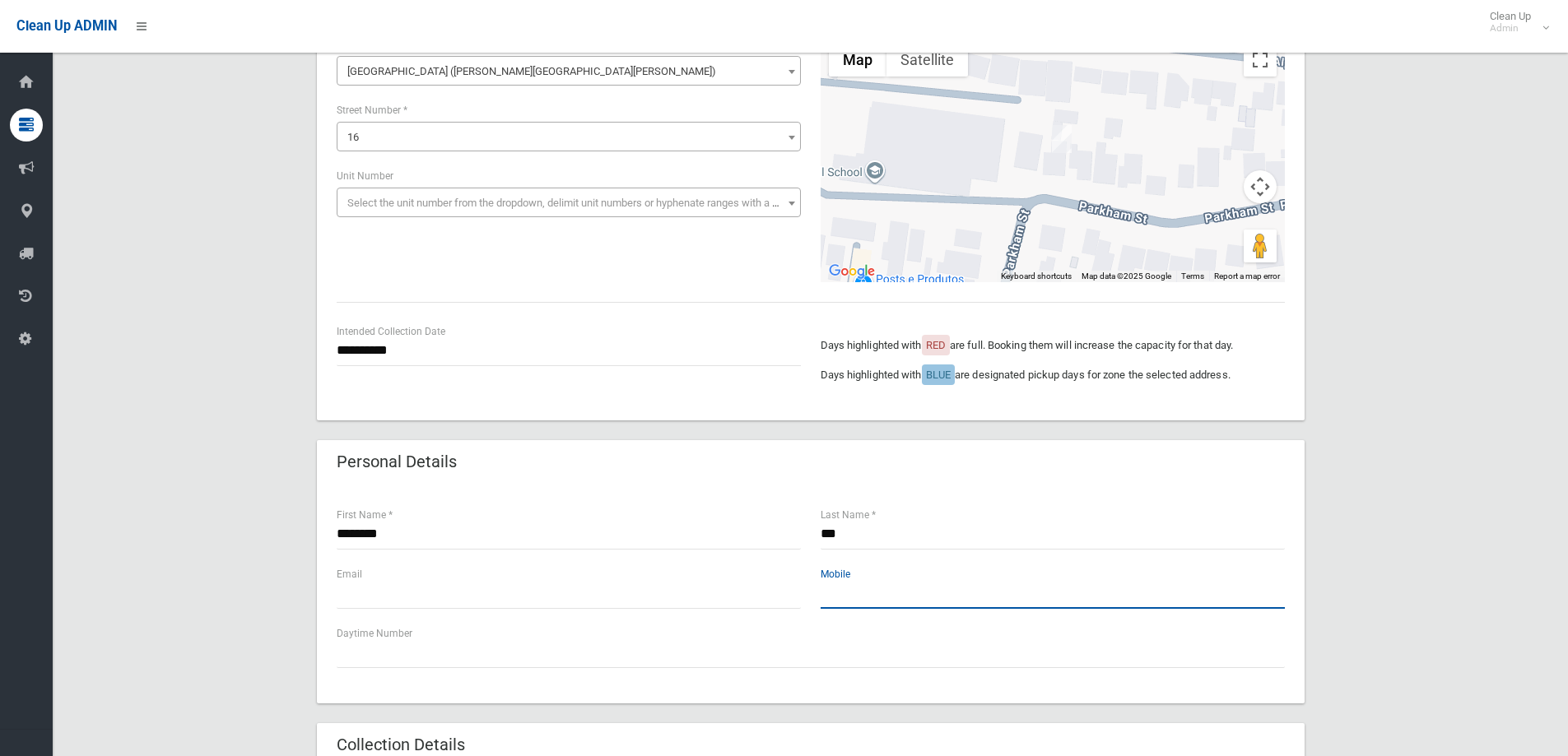
click at [1141, 598] on input "text" at bounding box center [1052, 594] width 464 height 31
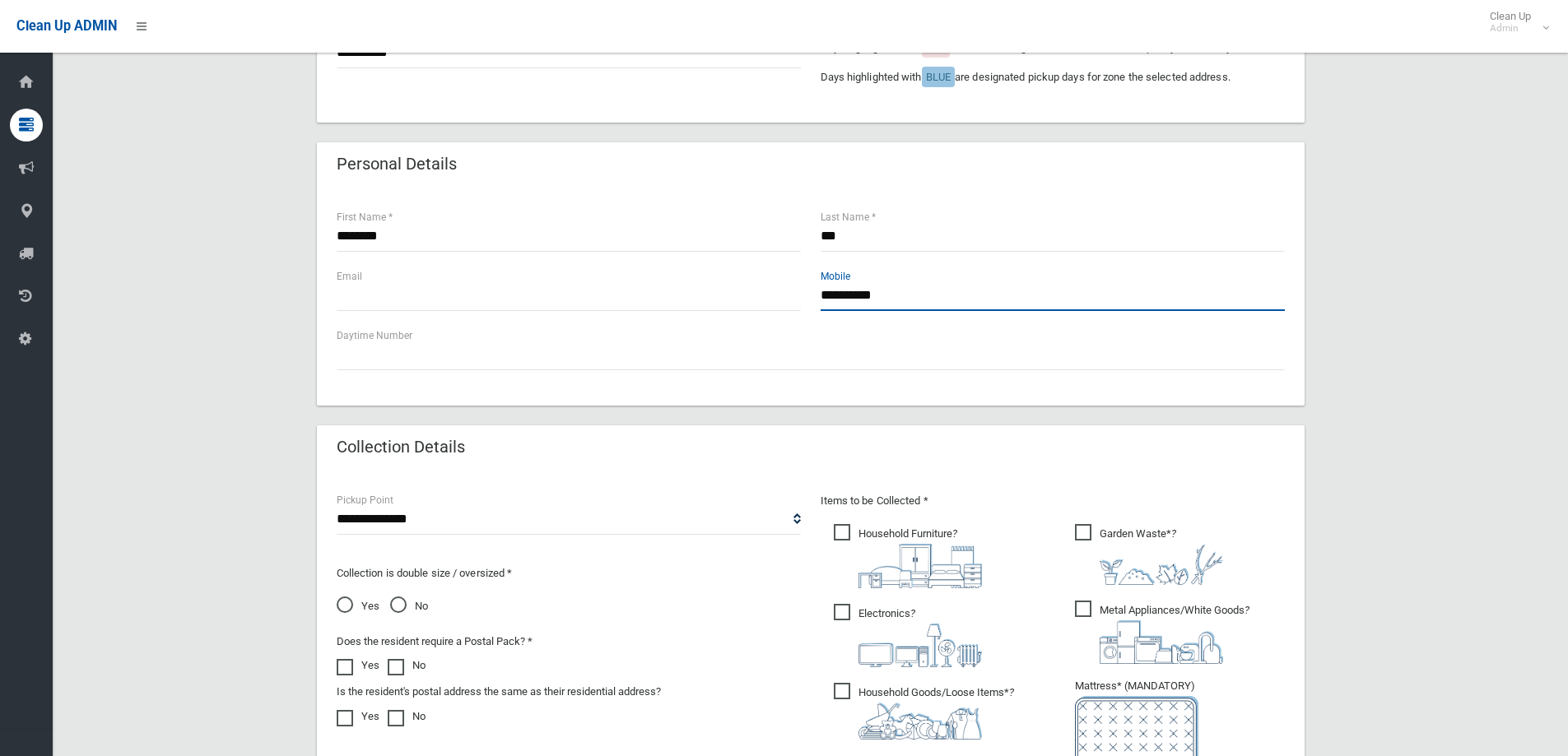
scroll to position [494, 0]
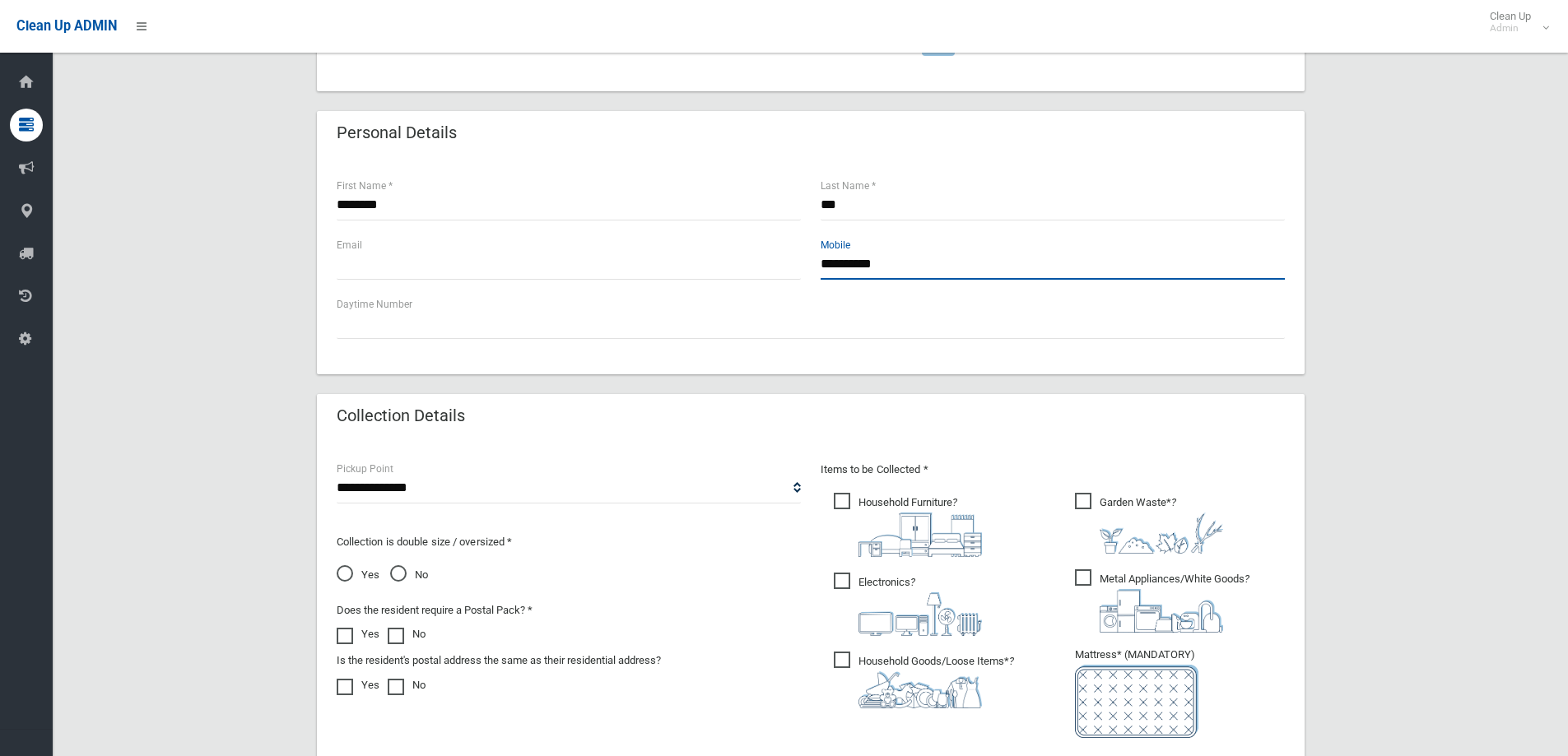
type input "**********"
click at [959, 681] on img at bounding box center [920, 689] width 123 height 37
click at [874, 519] on img at bounding box center [920, 535] width 123 height 44
click at [925, 630] on img at bounding box center [920, 614] width 123 height 43
click at [1227, 620] on div at bounding box center [1174, 610] width 149 height 43
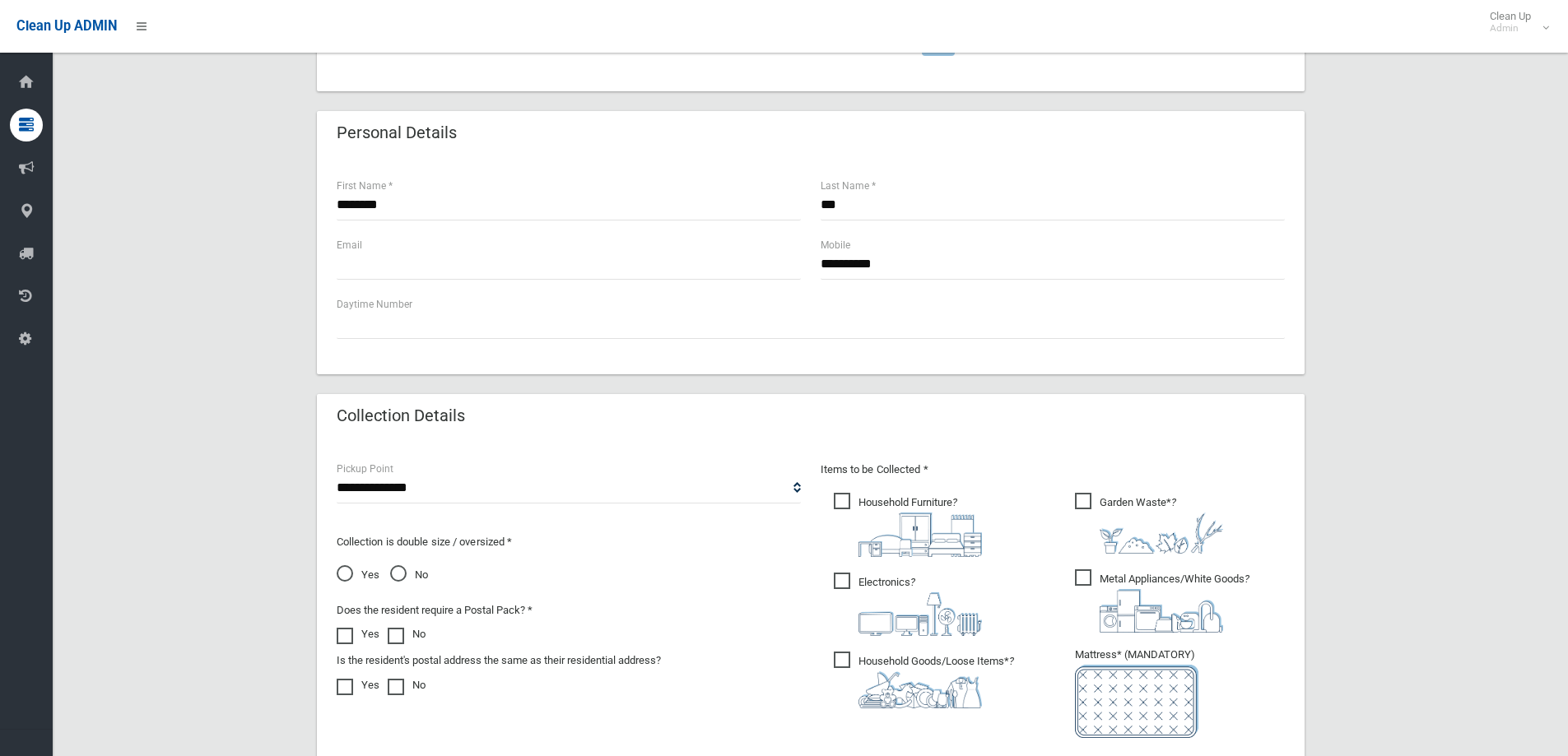
click at [1126, 518] on img at bounding box center [1161, 533] width 123 height 41
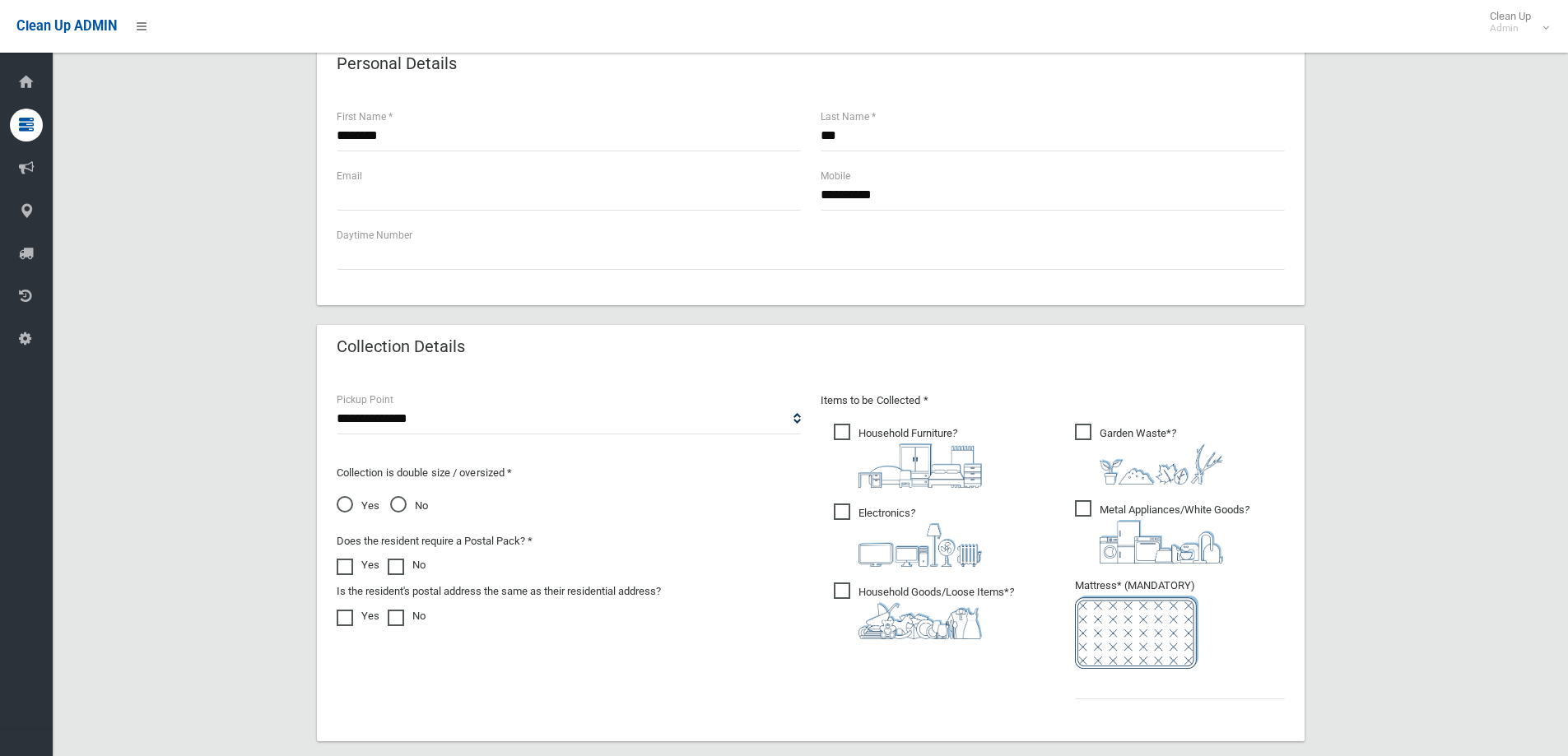
scroll to position [659, 0]
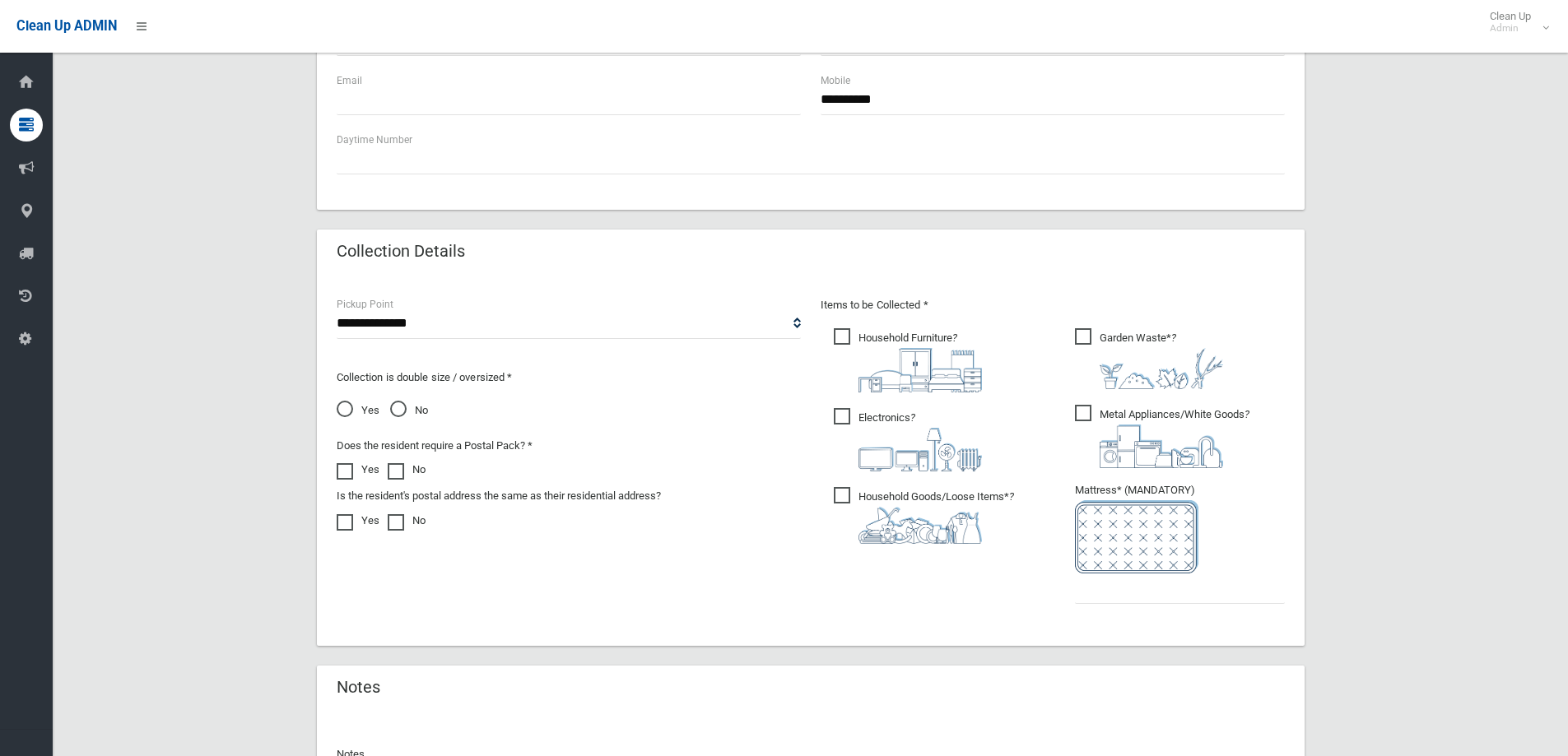
click at [1134, 606] on ul "Garden Waste* ?" at bounding box center [1173, 471] width 223 height 291
click at [1132, 581] on input "text" at bounding box center [1180, 589] width 210 height 31
type input "*"
click at [403, 319] on select "**********" at bounding box center [568, 324] width 464 height 31
select select "*"
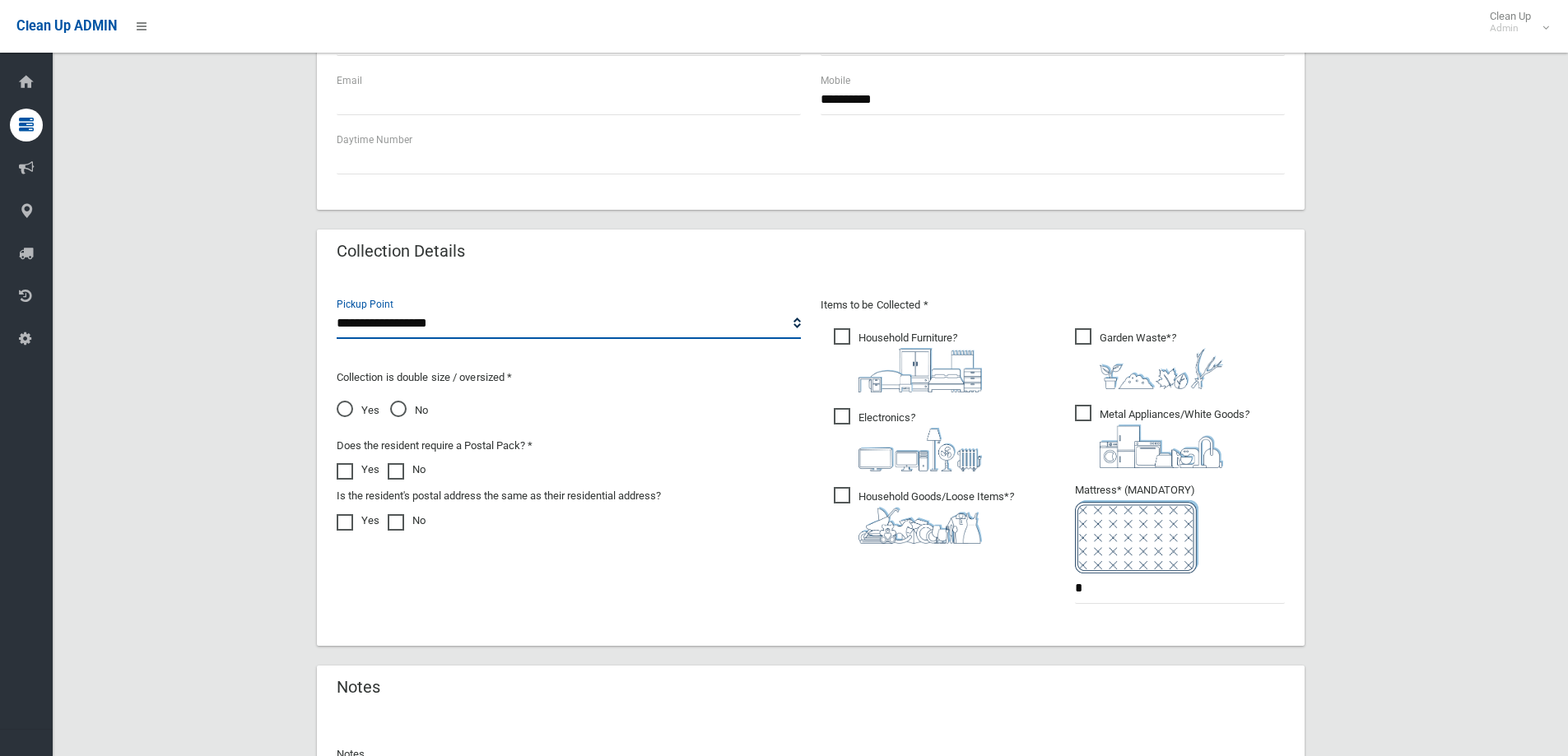
click at [337, 309] on select "**********" at bounding box center [568, 324] width 464 height 31
click at [383, 411] on div "Yes No" at bounding box center [568, 409] width 464 height 23
click at [393, 411] on span "No" at bounding box center [409, 411] width 38 height 19
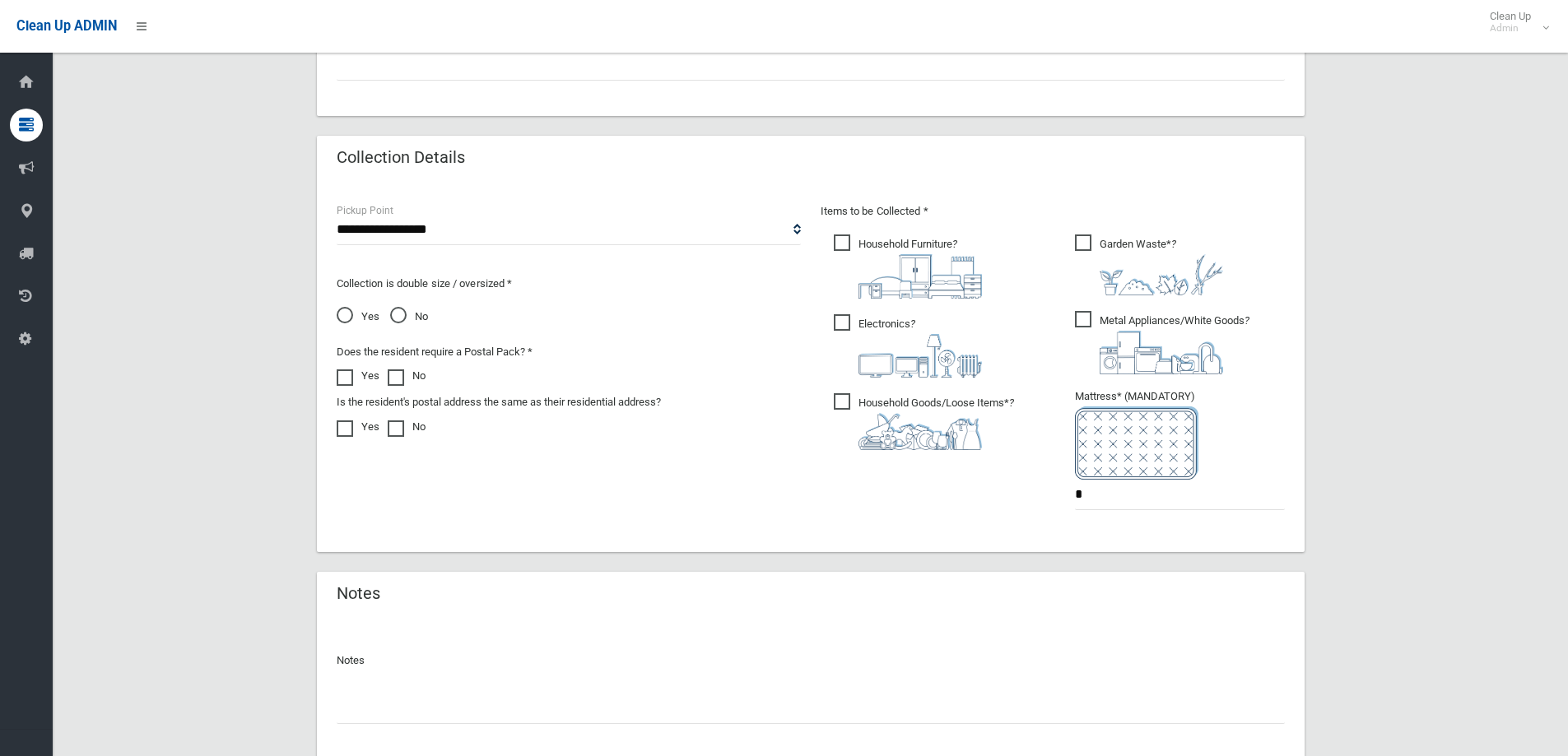
scroll to position [864, 0]
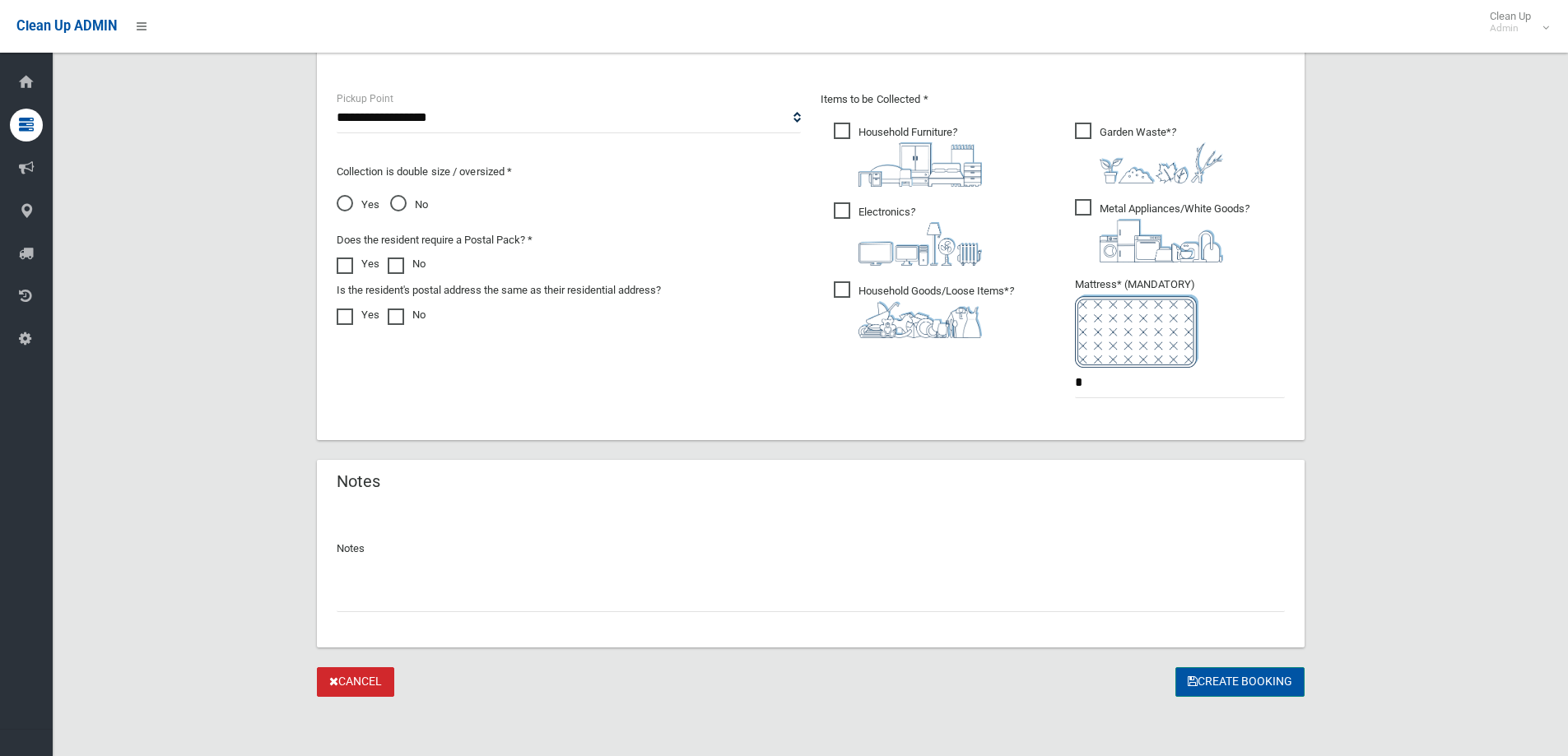
drag, startPoint x: 1202, startPoint y: 682, endPoint x: 1107, endPoint y: 662, distance: 97.1
click at [1201, 682] on button "Create Booking" at bounding box center [1240, 683] width 129 height 31
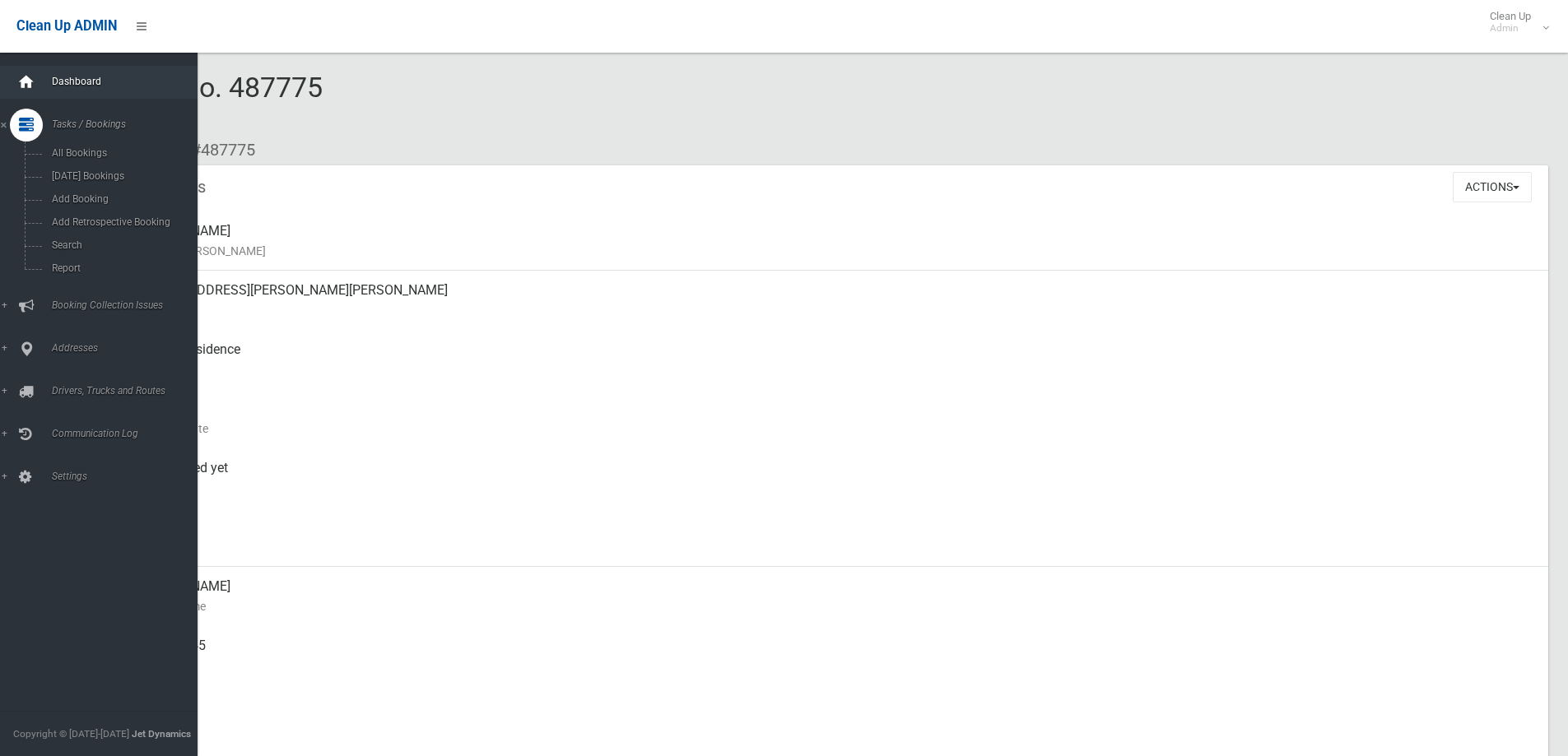
click at [30, 68] on icon at bounding box center [26, 82] width 18 height 33
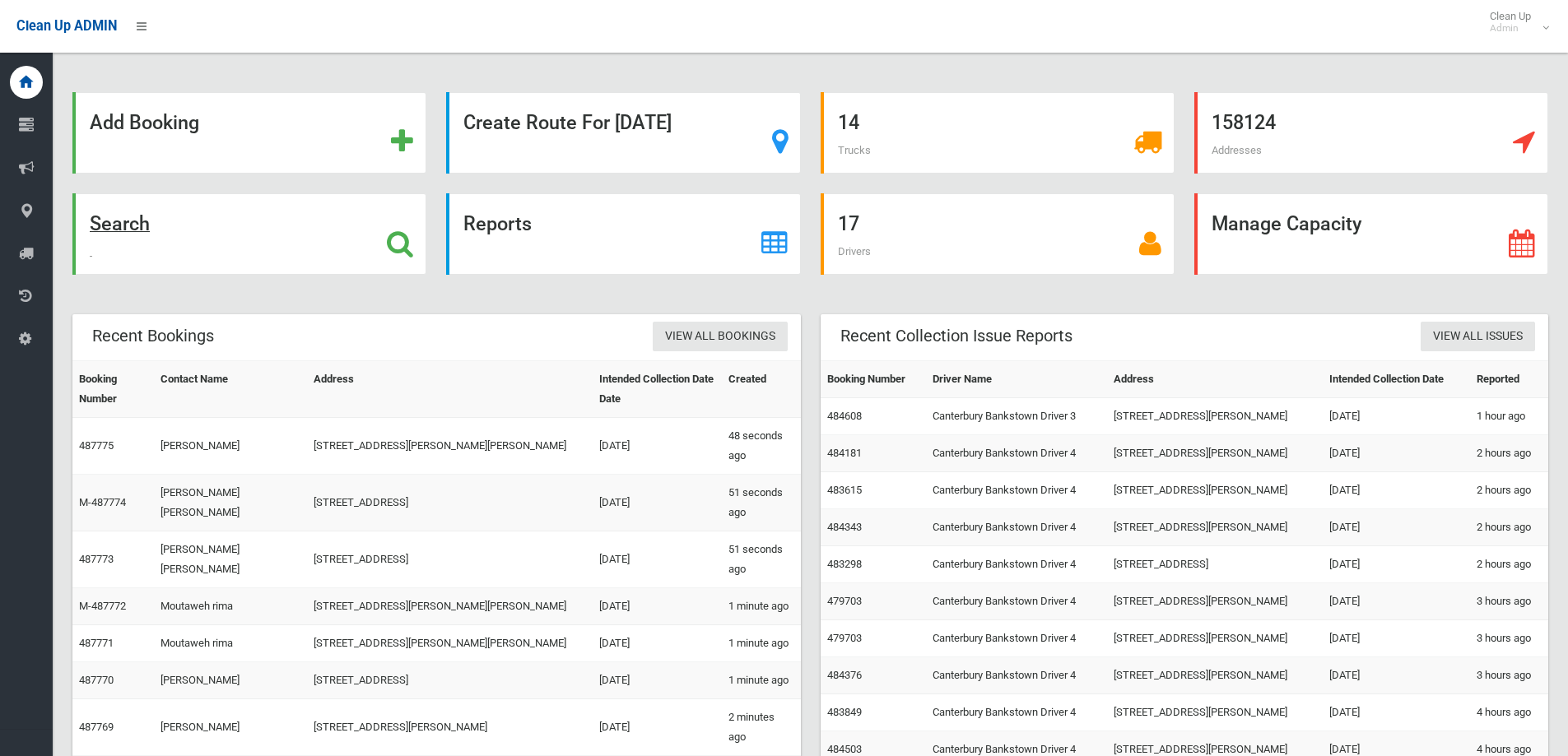
click at [199, 228] on div "Search" at bounding box center [249, 234] width 354 height 81
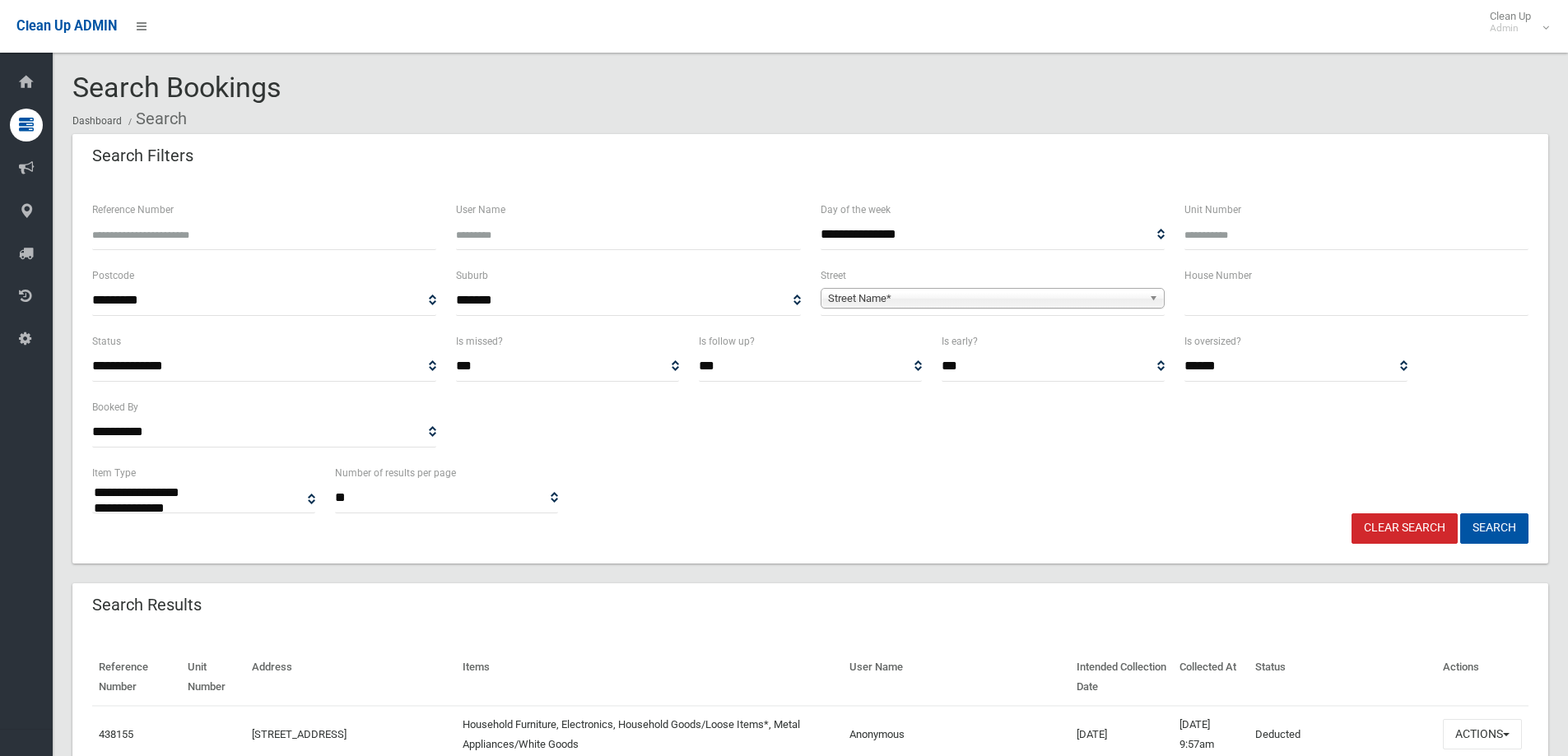
select select
click at [1357, 309] on input "text" at bounding box center [1356, 301] width 344 height 31
type input "***"
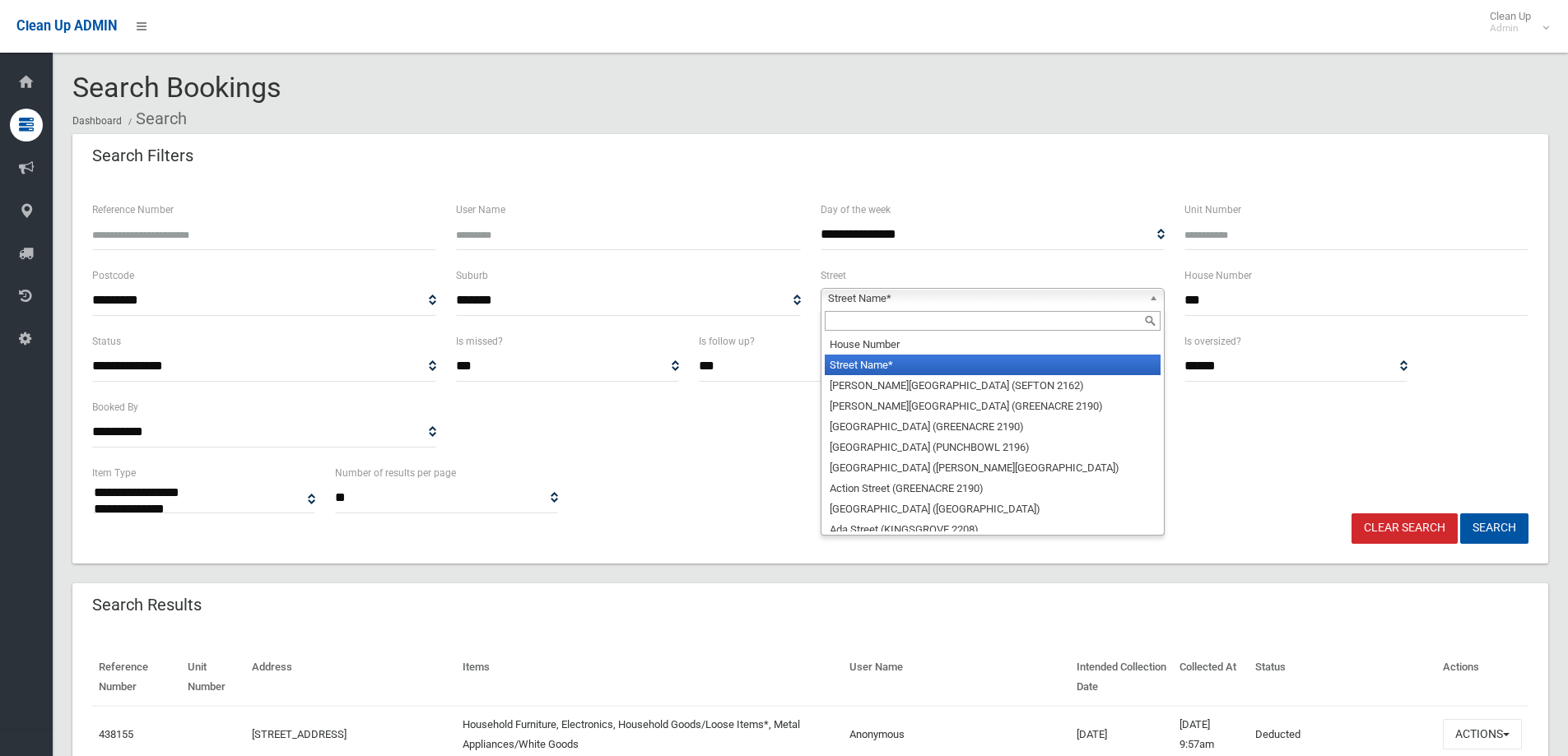
click at [1079, 301] on span "Street Name*" at bounding box center [986, 299] width 314 height 19
click at [1076, 317] on input "text" at bounding box center [992, 321] width 336 height 19
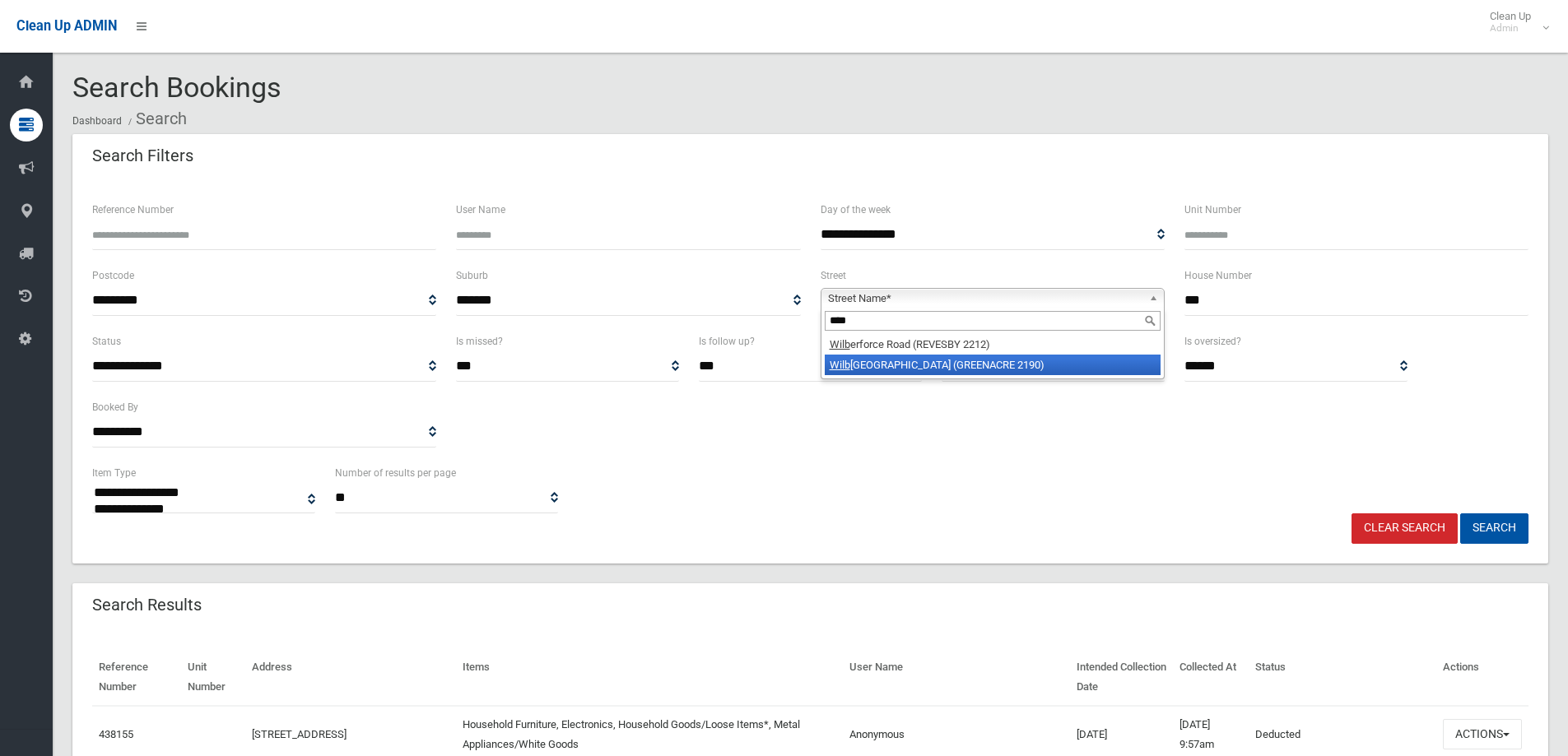
type input "****"
click at [1006, 372] on li "Wilb ur Street (GREENACRE 2190)" at bounding box center [992, 364] width 336 height 20
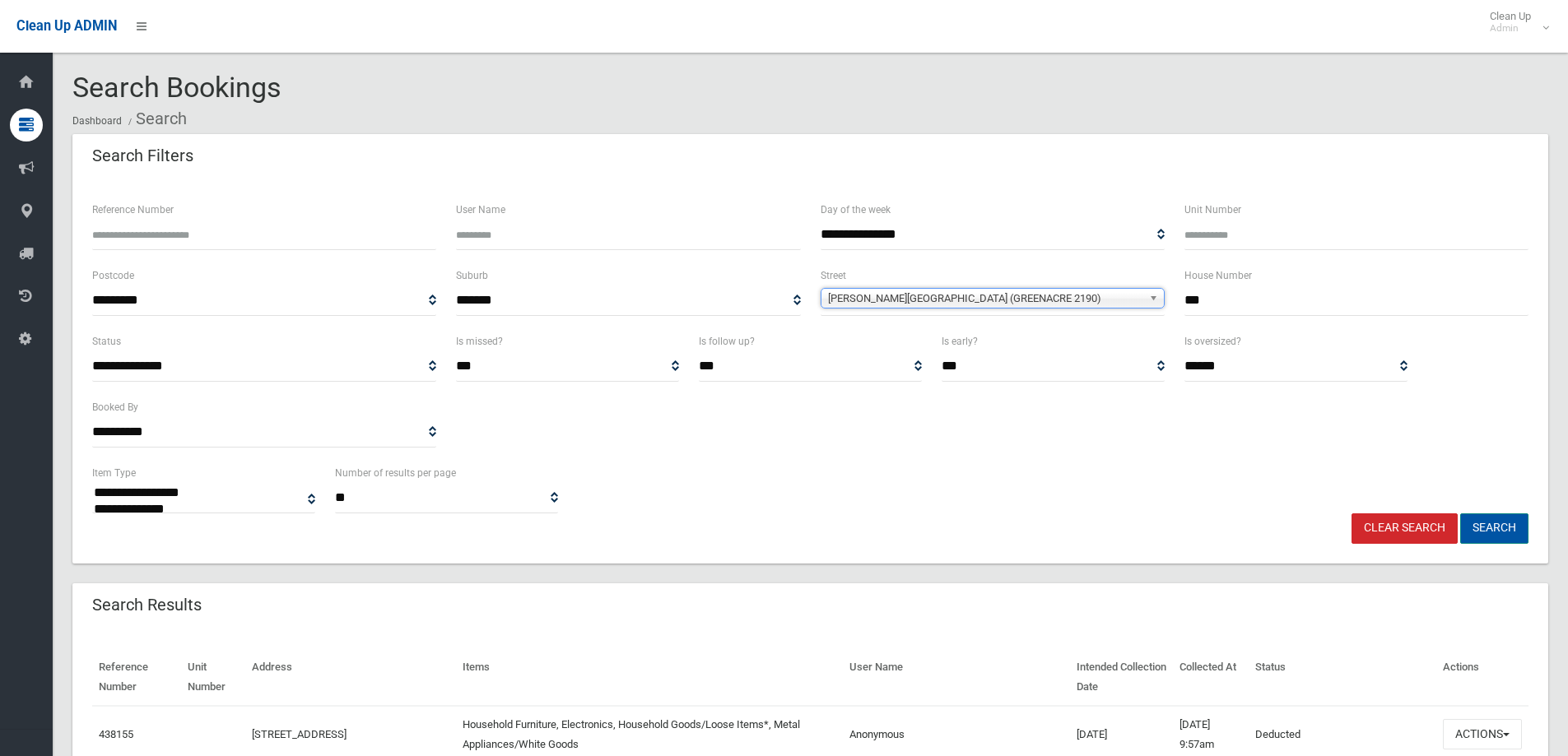
click at [1513, 526] on button "Search" at bounding box center [1494, 529] width 68 height 31
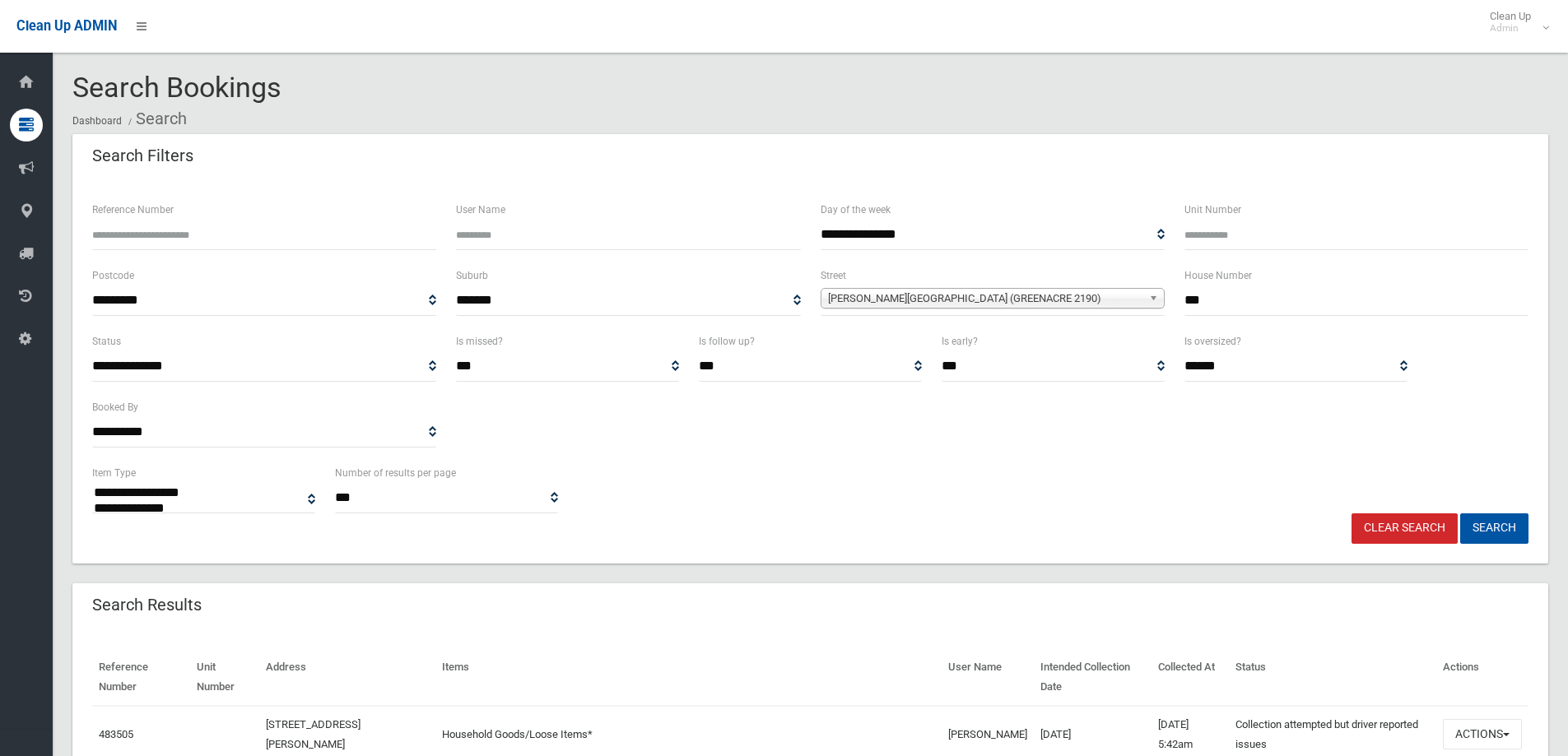
select select
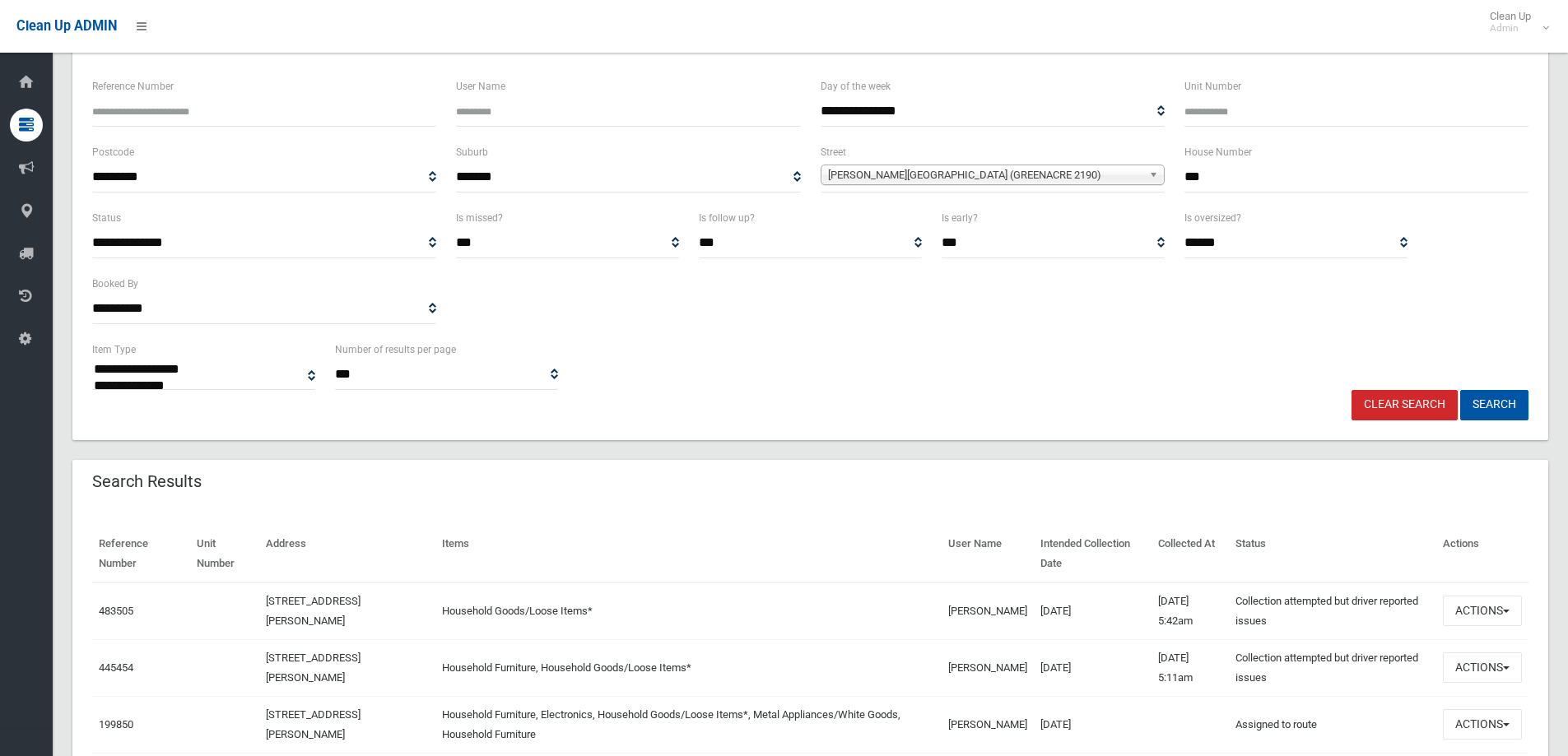
scroll to position [165, 0]
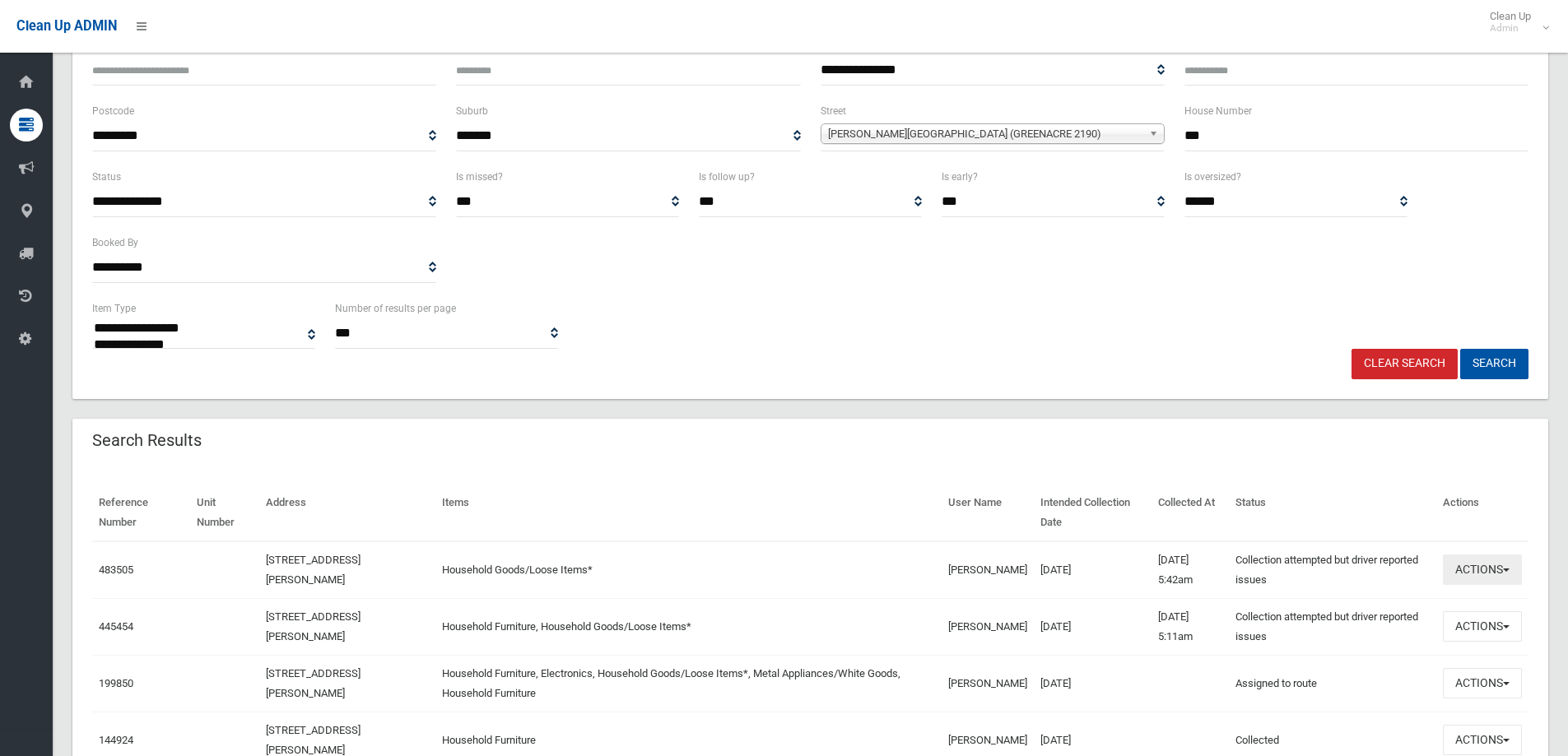
click at [1495, 559] on button "Actions" at bounding box center [1482, 570] width 79 height 31
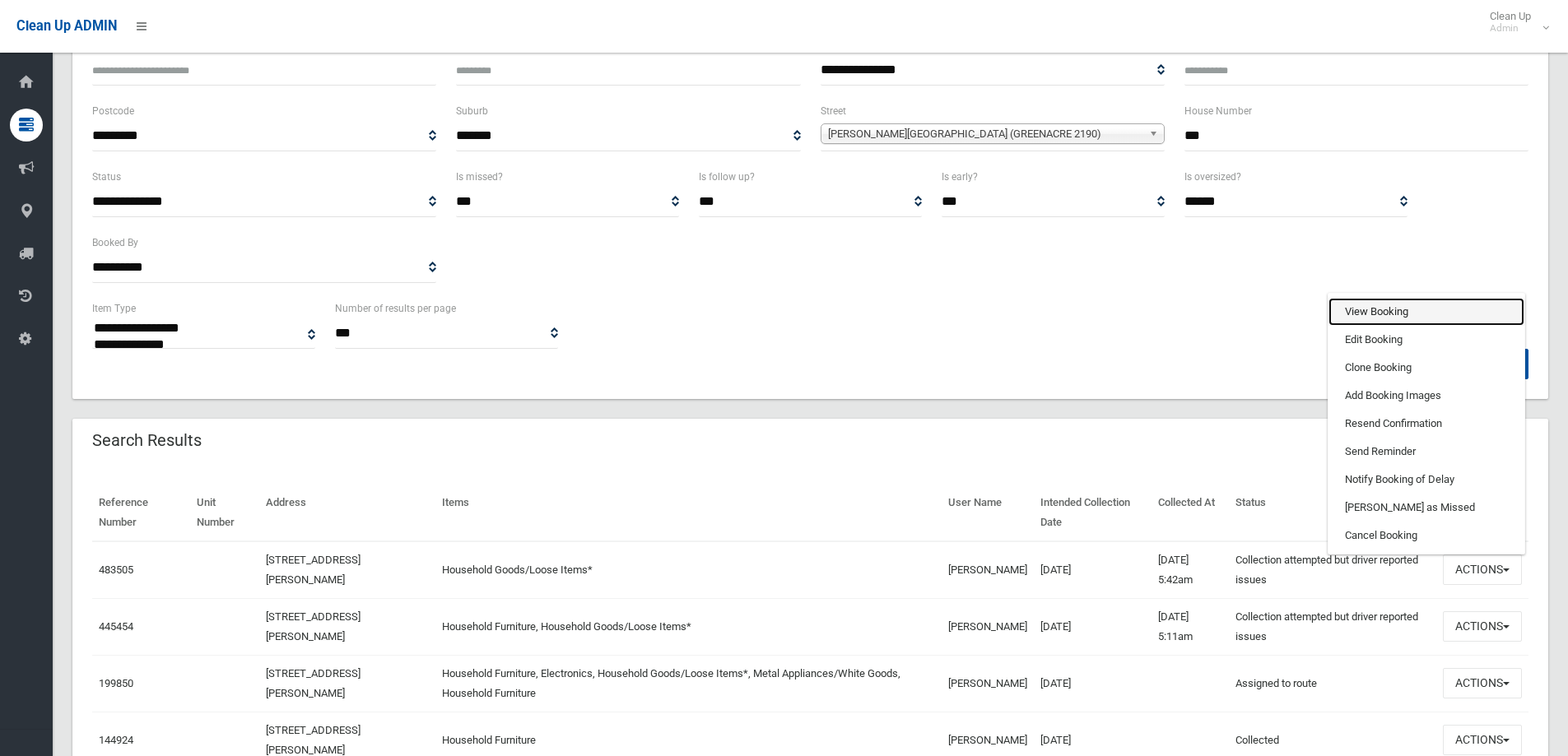
click at [1457, 319] on link "View Booking" at bounding box center [1426, 311] width 196 height 28
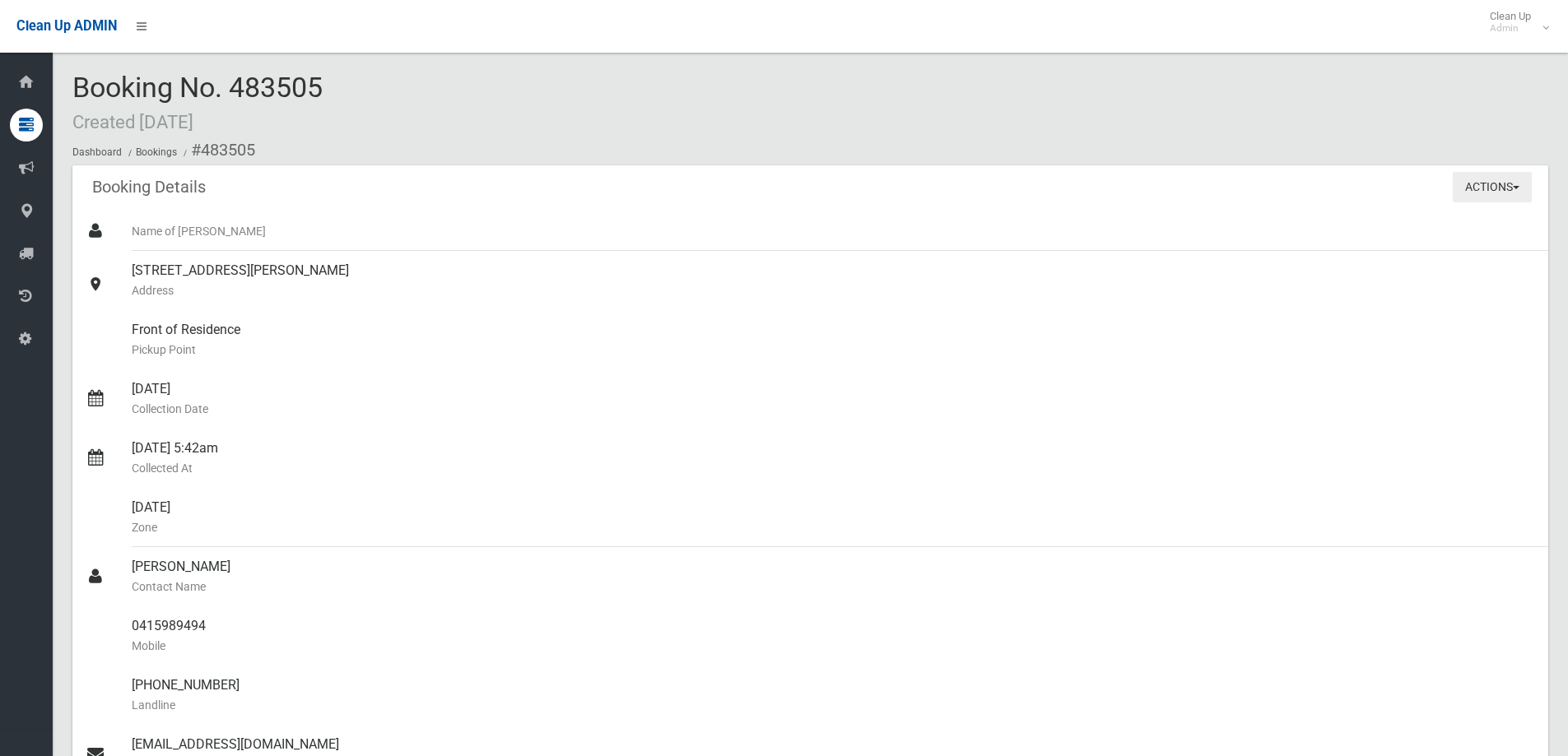
click at [1486, 176] on button "Actions" at bounding box center [1492, 187] width 79 height 31
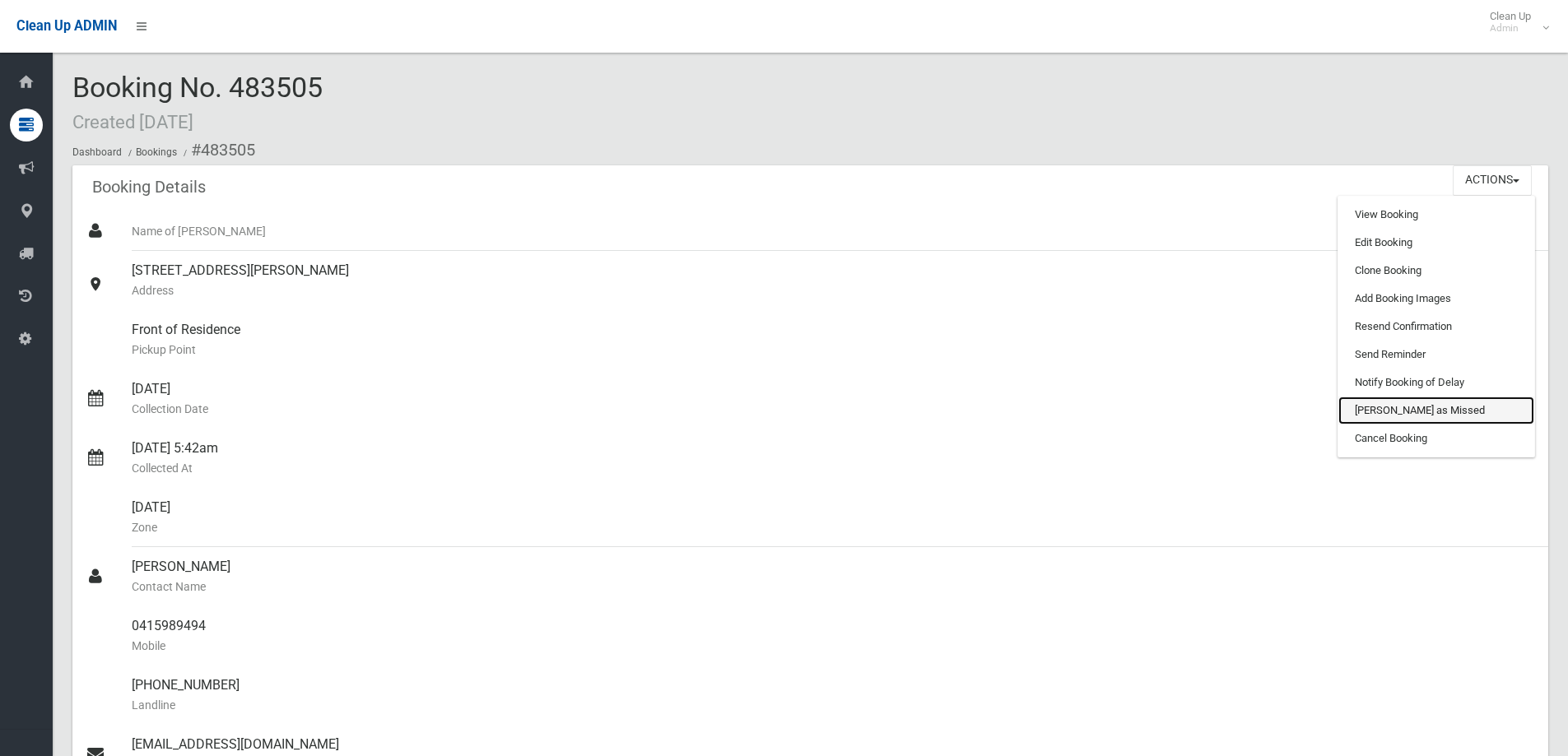
click at [1446, 412] on link "[PERSON_NAME] as Missed" at bounding box center [1436, 410] width 196 height 28
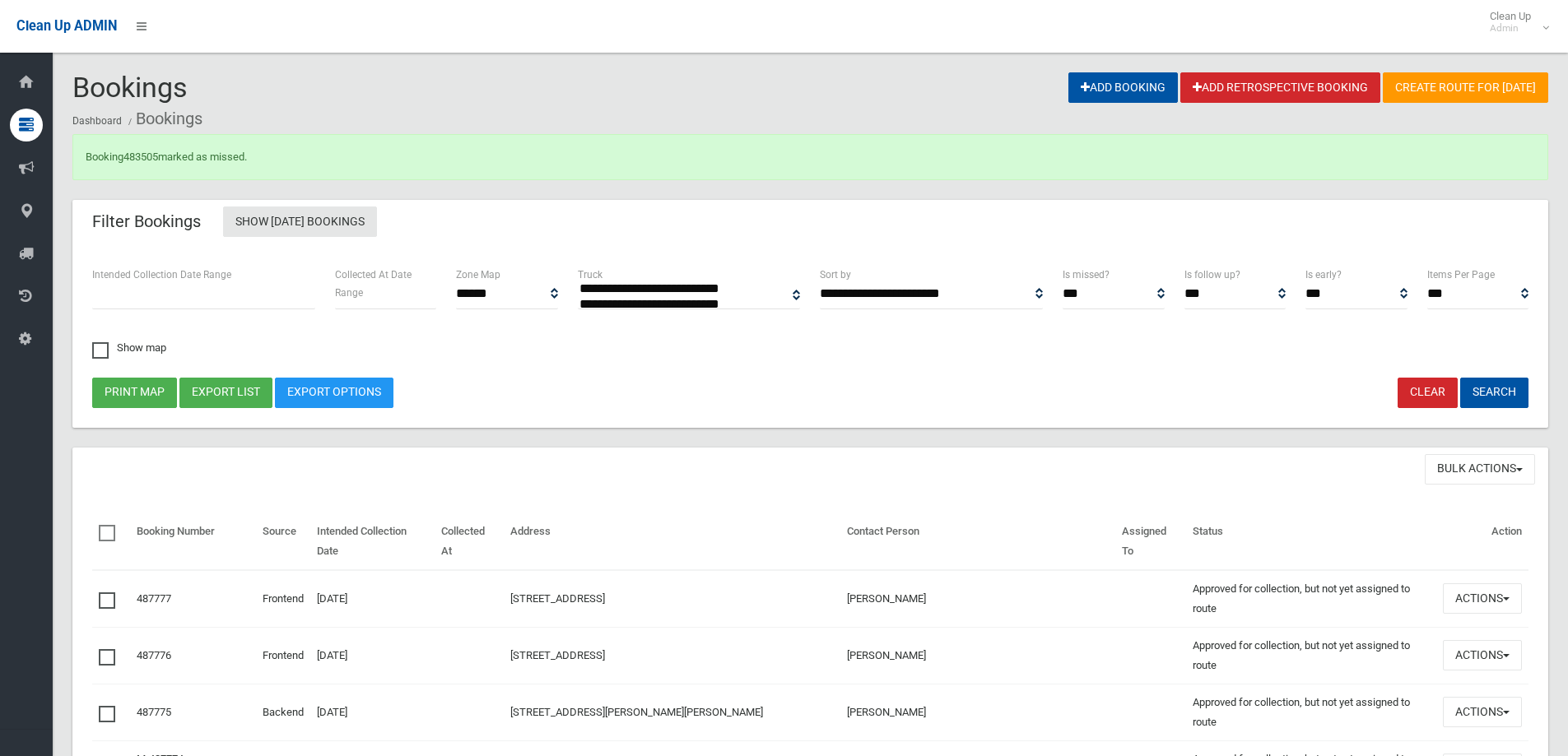
select select
